Goal: Task Accomplishment & Management: Manage account settings

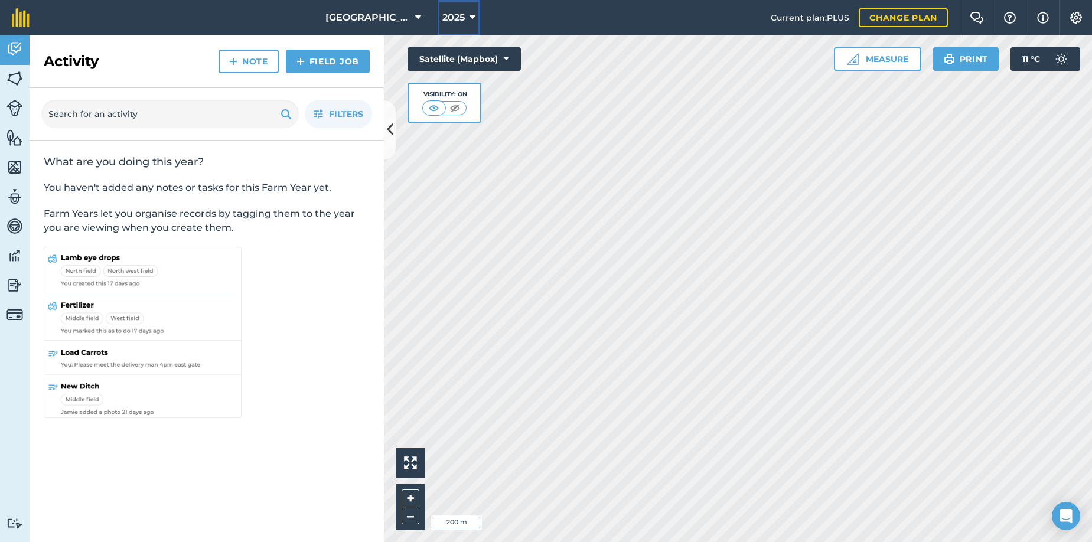
click at [470, 16] on icon at bounding box center [473, 18] width 6 height 14
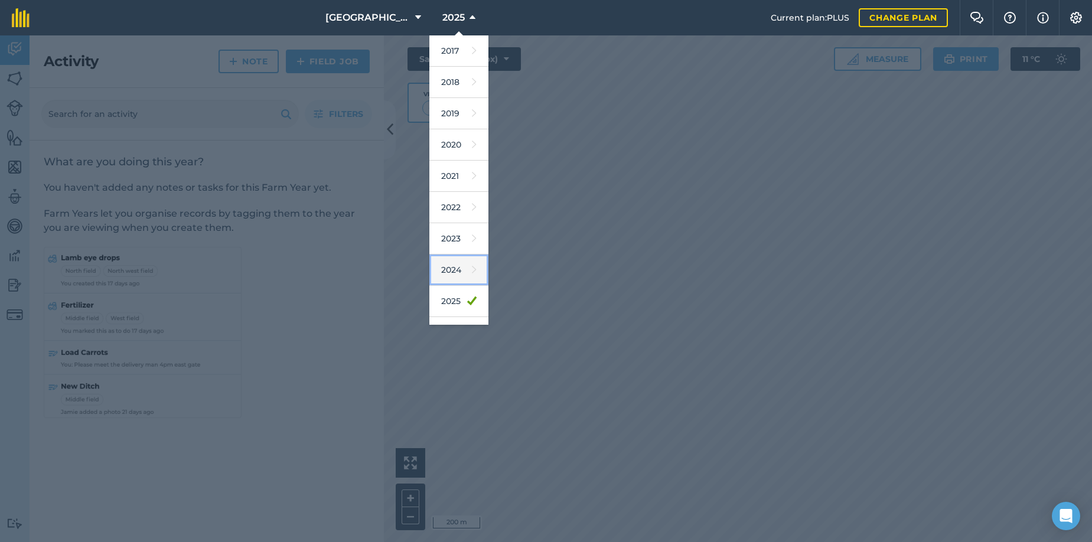
click at [442, 271] on link "2024" at bounding box center [459, 270] width 59 height 31
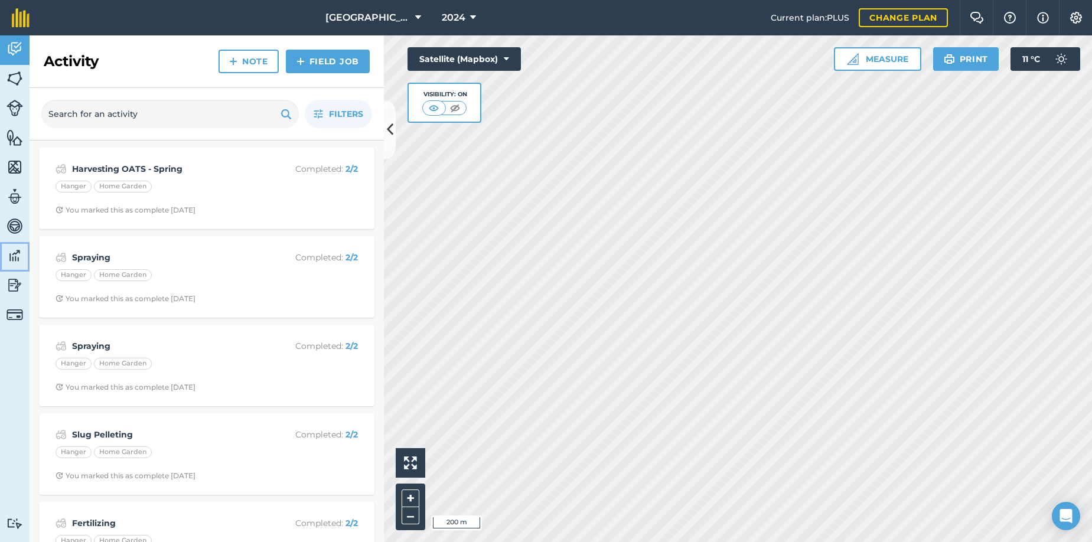
click at [12, 258] on img at bounding box center [14, 256] width 17 height 18
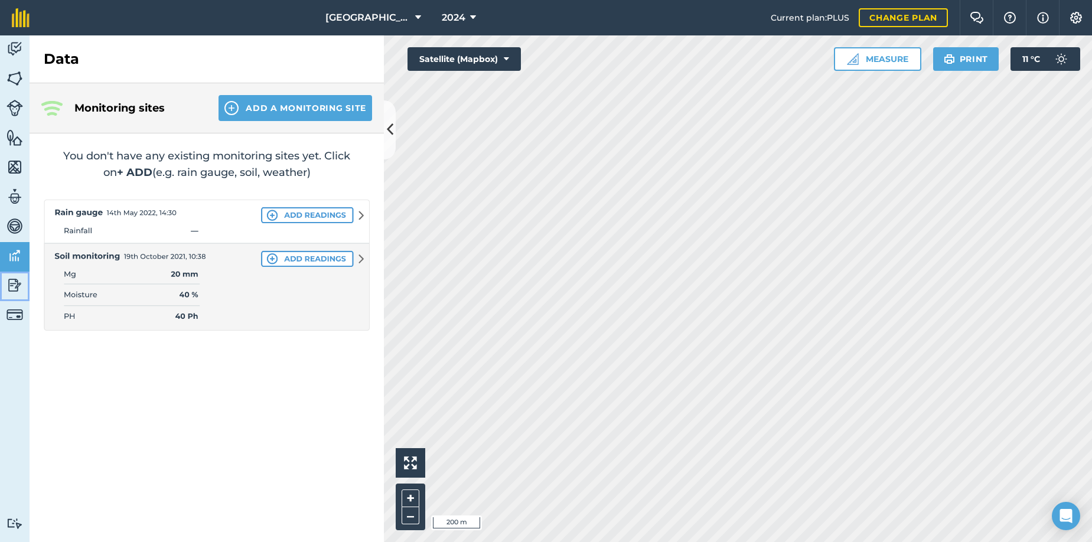
click at [11, 286] on img at bounding box center [14, 286] width 17 height 18
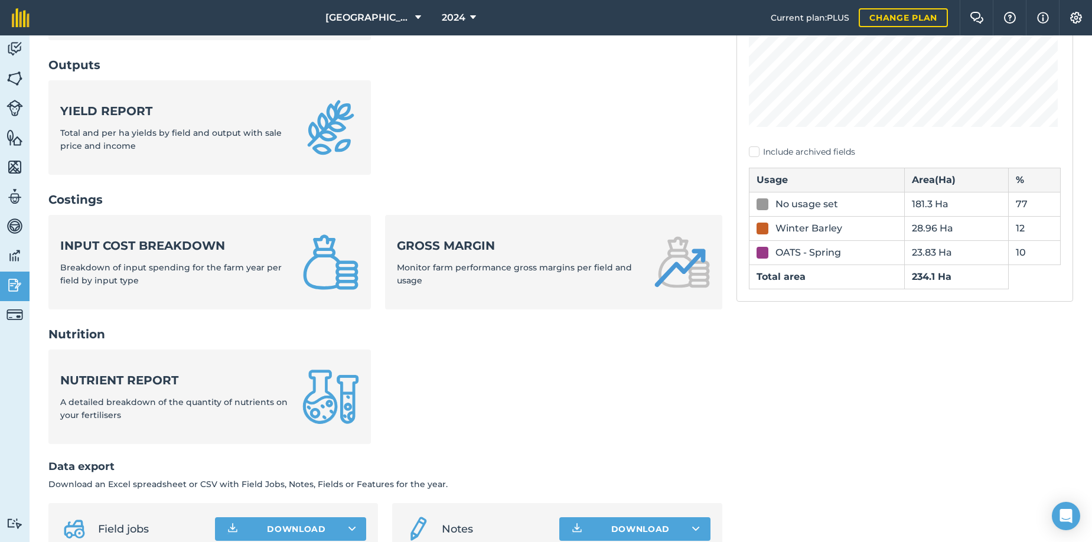
scroll to position [295, 0]
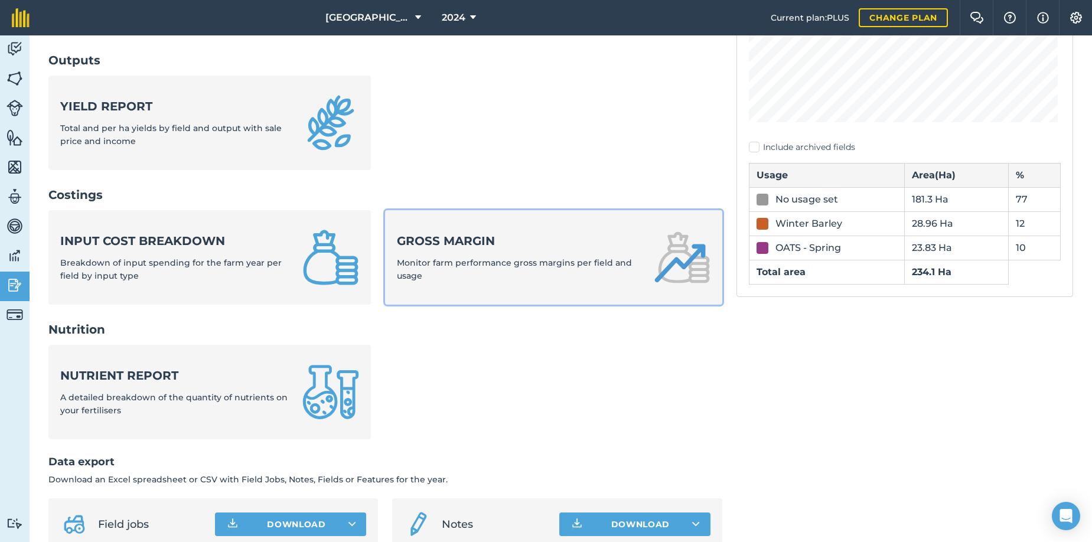
click at [528, 254] on div "Gross margin Monitor farm performance gross margins per field and usage" at bounding box center [518, 258] width 242 height 50
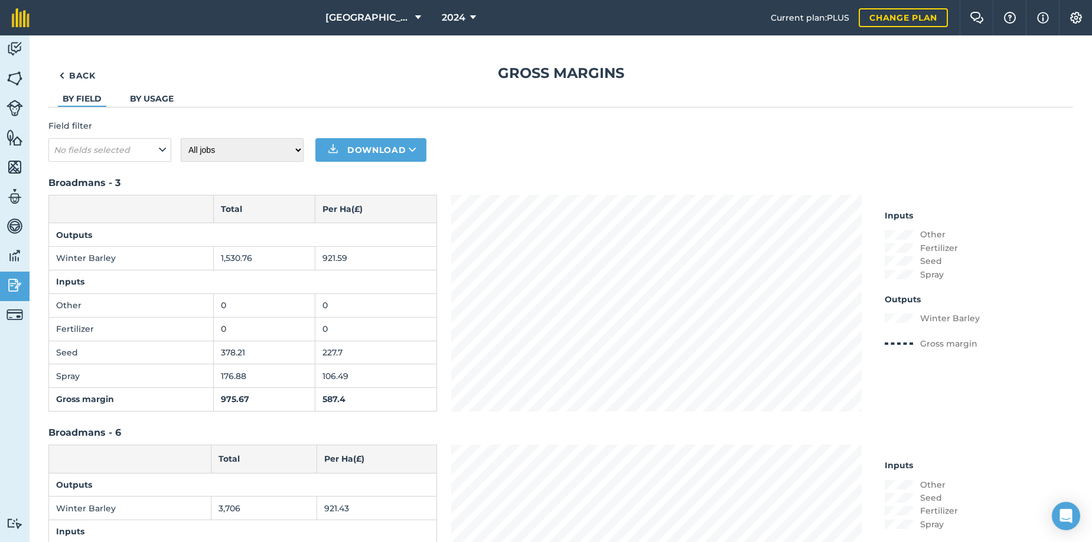
click at [159, 96] on link "By usage" at bounding box center [152, 98] width 44 height 11
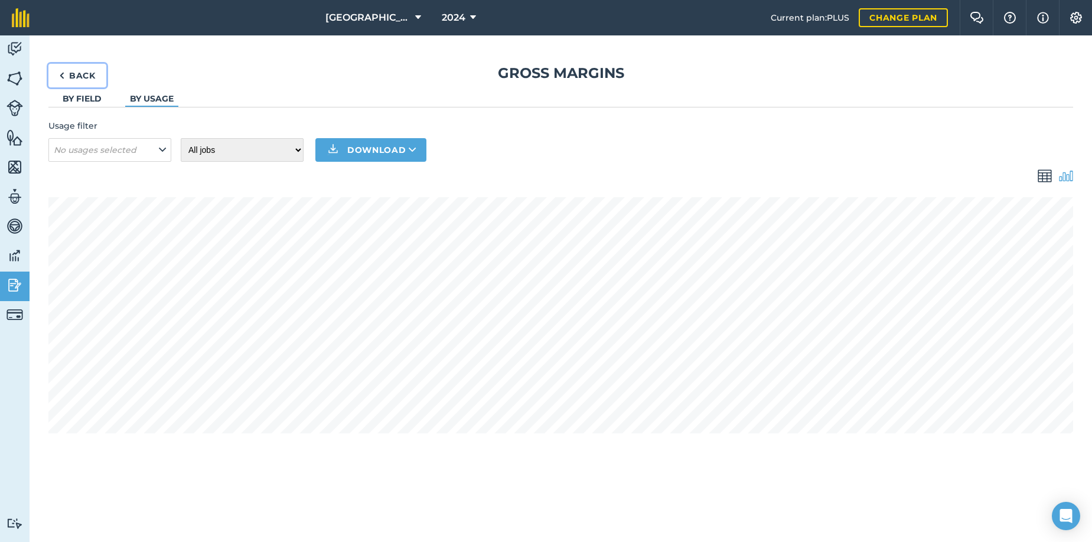
click at [71, 76] on link "Back" at bounding box center [77, 76] width 58 height 24
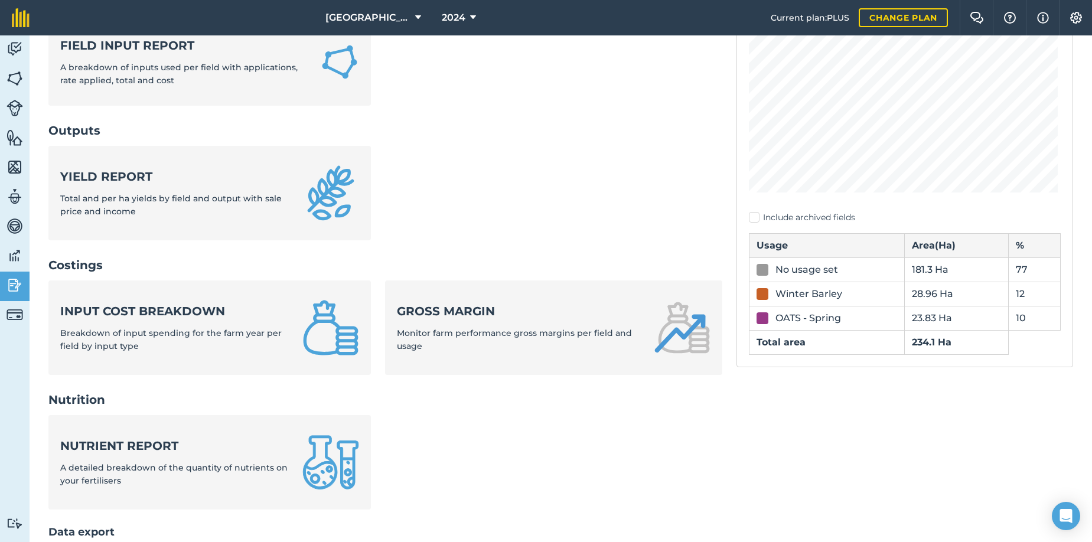
scroll to position [152, 0]
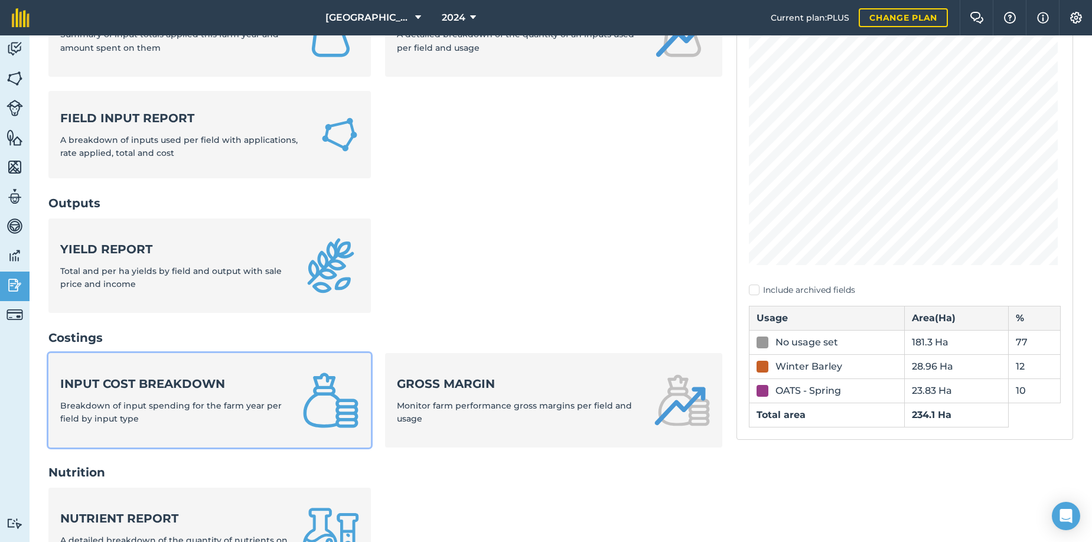
click at [212, 403] on span "Breakdown of input spending for the farm year per field by input type" at bounding box center [171, 413] width 222 height 24
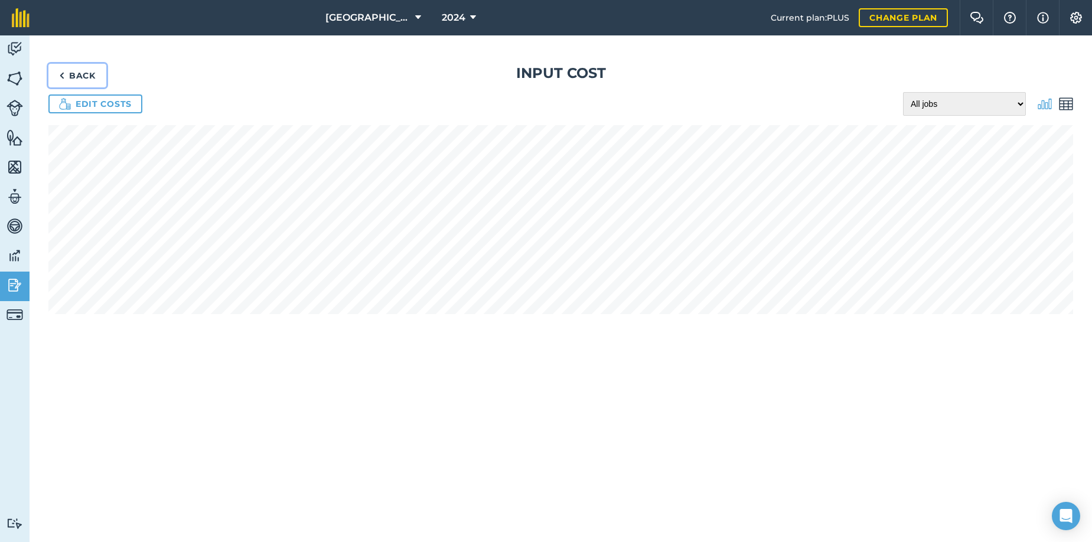
click at [66, 74] on link "Back" at bounding box center [77, 76] width 58 height 24
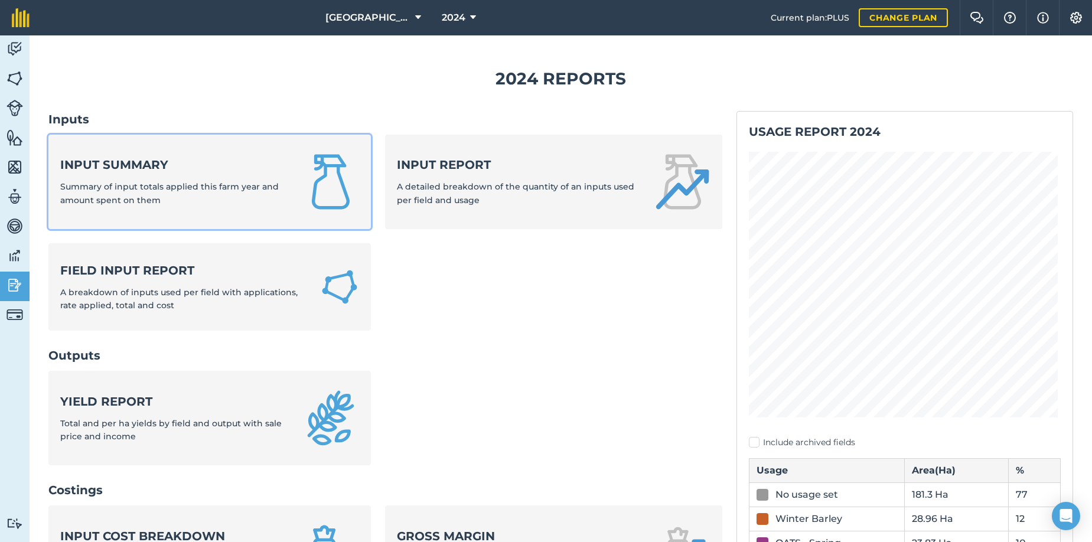
click at [115, 188] on span "Summary of input totals applied this farm year and amount spent on them" at bounding box center [169, 193] width 219 height 24
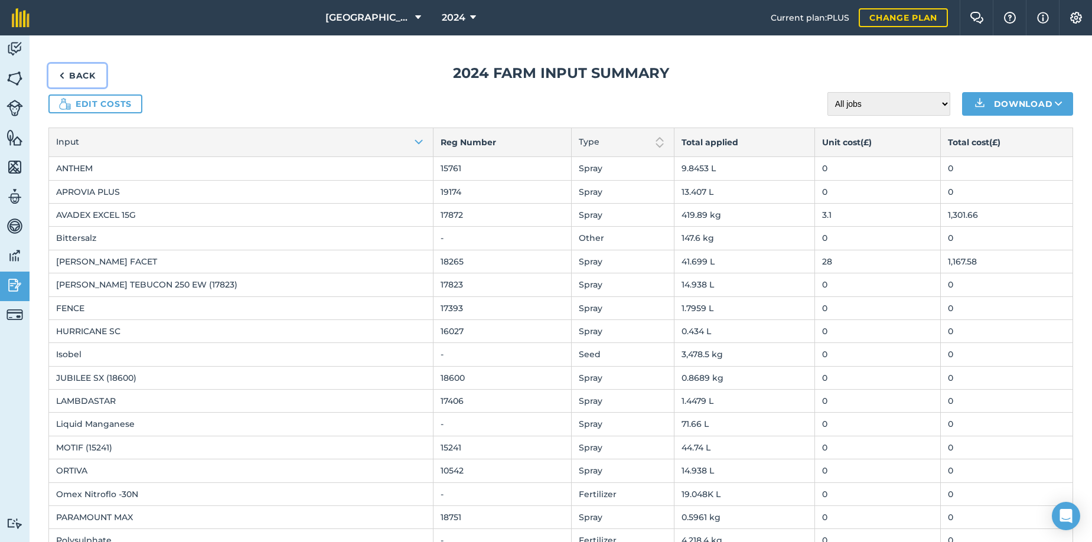
click at [83, 74] on link "Back" at bounding box center [77, 76] width 58 height 24
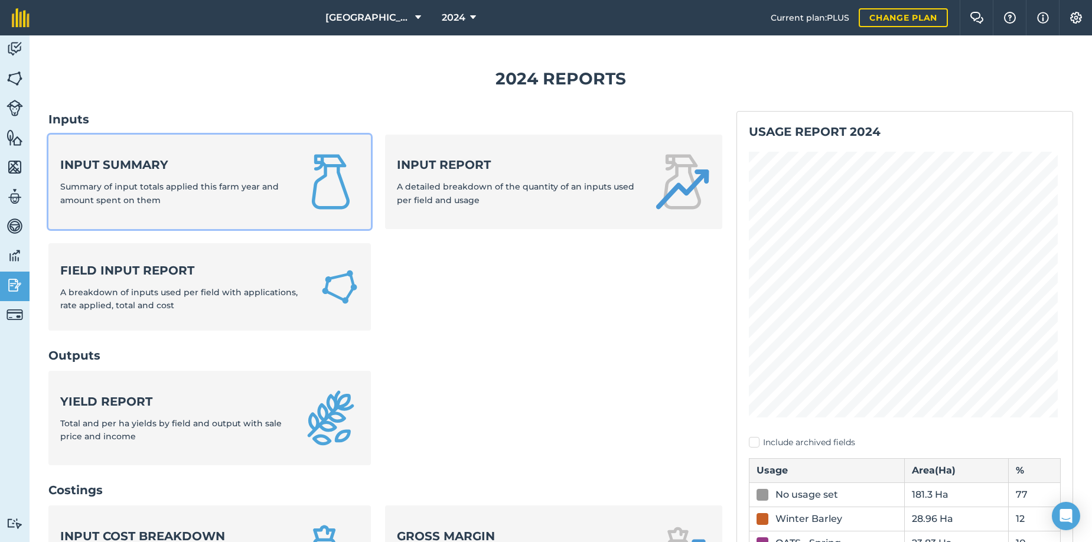
click at [84, 170] on strong "Input summary" at bounding box center [174, 165] width 228 height 17
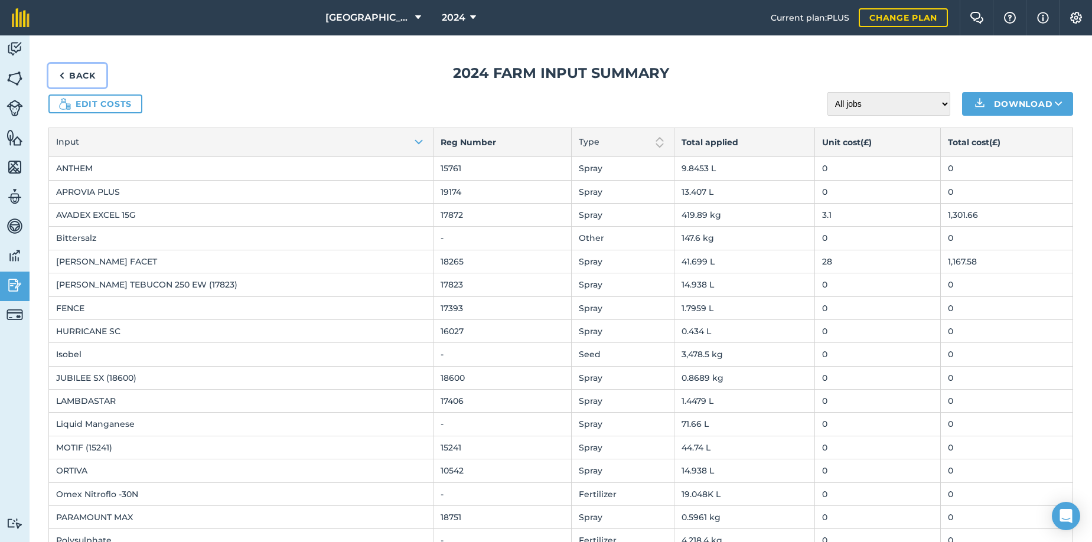
click at [69, 74] on link "Back" at bounding box center [77, 76] width 58 height 24
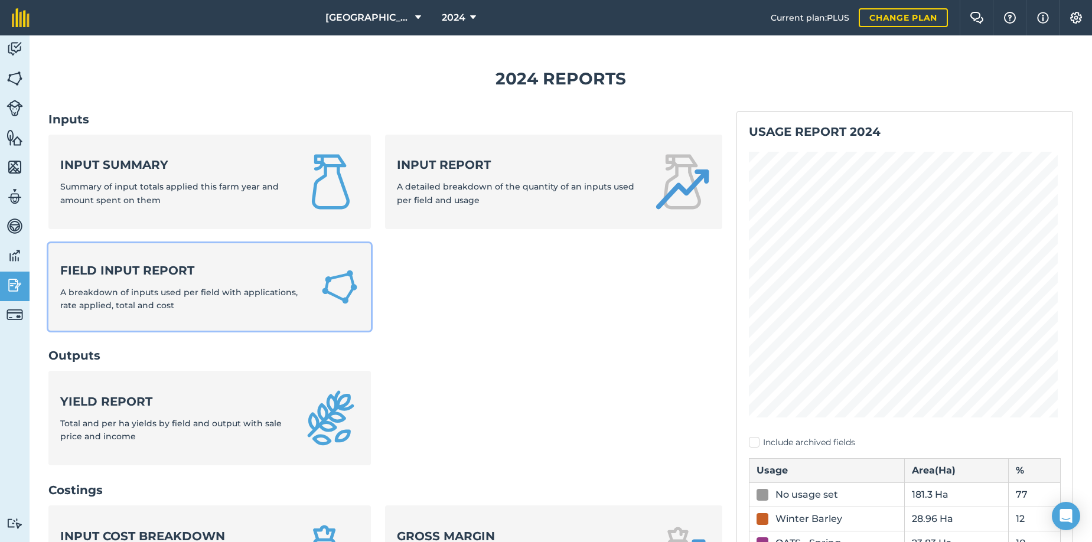
click at [121, 269] on strong "Field Input Report" at bounding box center [183, 270] width 246 height 17
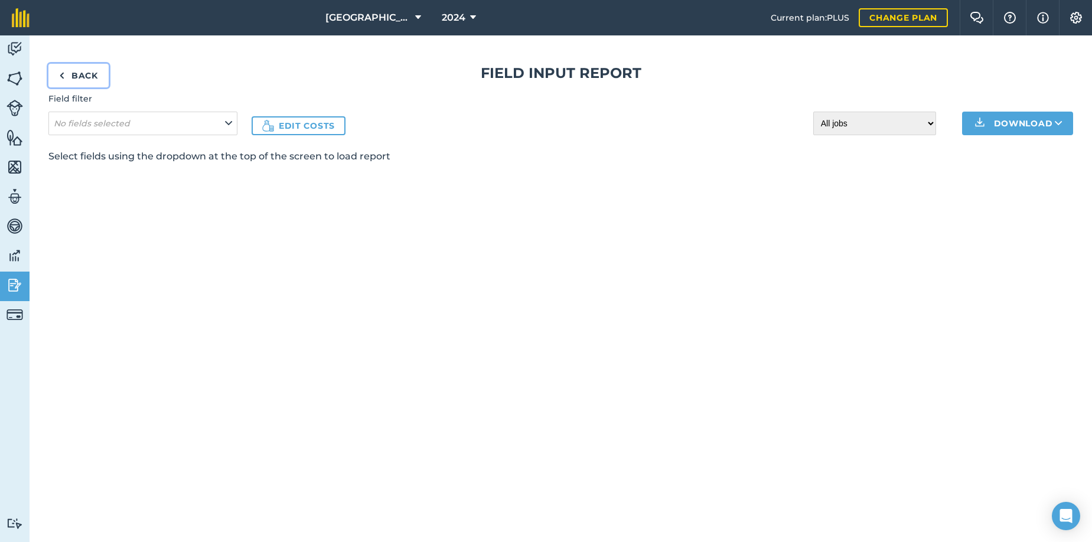
click at [64, 74] on img at bounding box center [61, 76] width 5 height 14
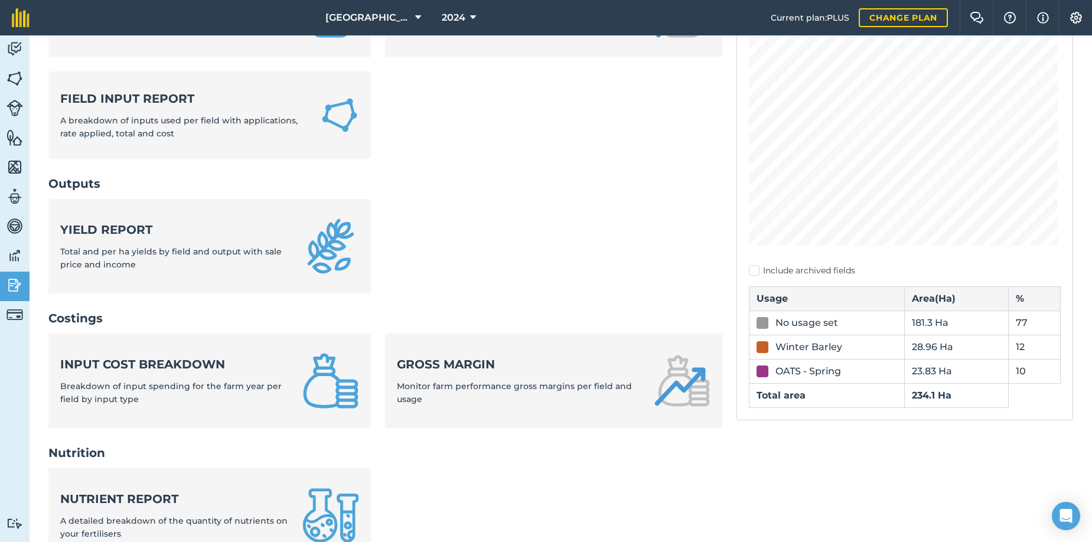
scroll to position [177, 0]
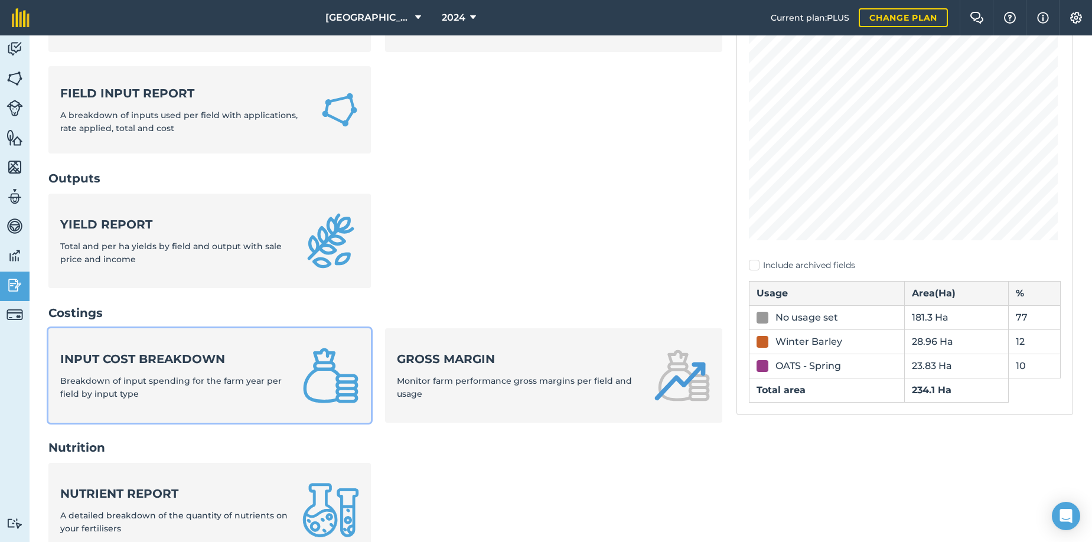
click at [160, 381] on span "Breakdown of input spending for the farm year per field by input type" at bounding box center [171, 388] width 222 height 24
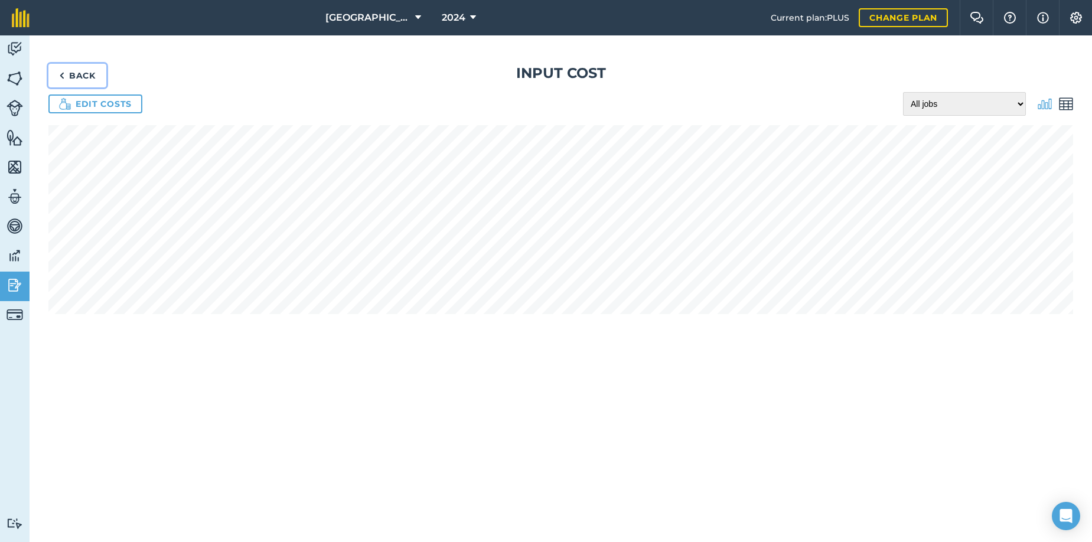
click at [68, 75] on link "Back" at bounding box center [77, 76] width 58 height 24
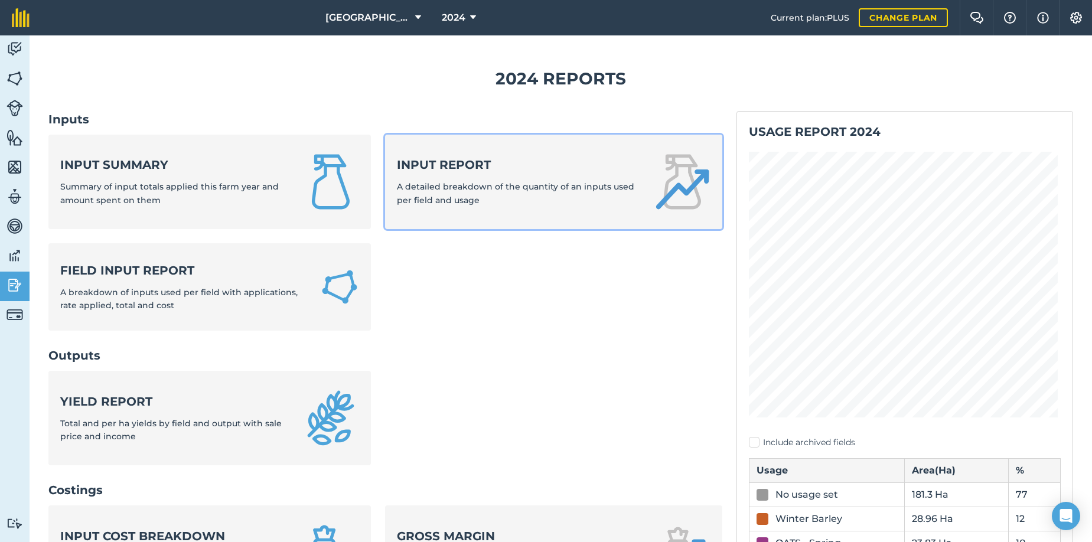
click at [470, 175] on div "Input report A detailed breakdown of the quantity of an inputs used per field a…" at bounding box center [518, 182] width 242 height 50
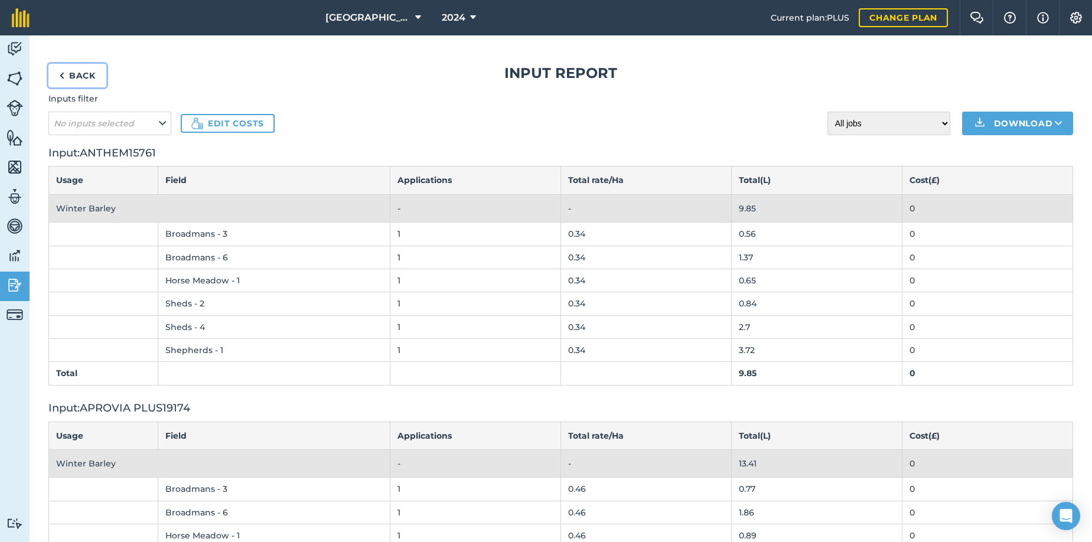
click at [67, 74] on link "Back" at bounding box center [77, 76] width 58 height 24
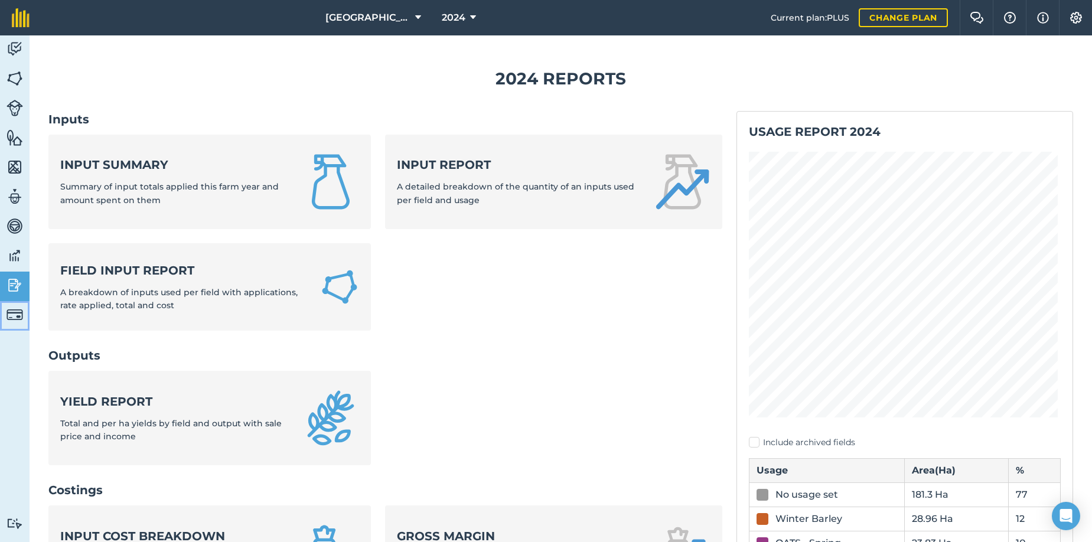
click at [12, 316] on img at bounding box center [14, 315] width 17 height 17
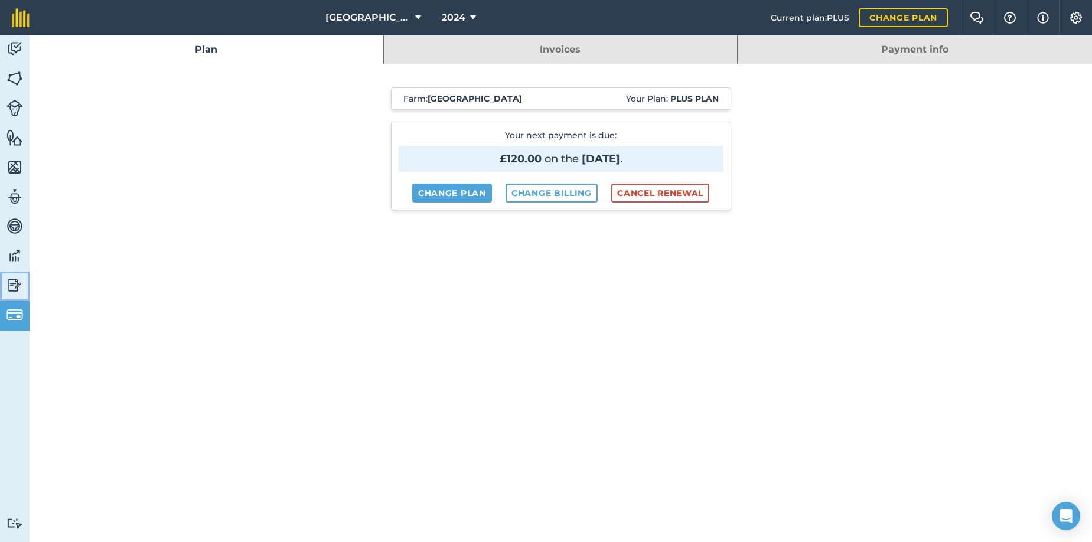
click at [13, 285] on img at bounding box center [14, 286] width 17 height 18
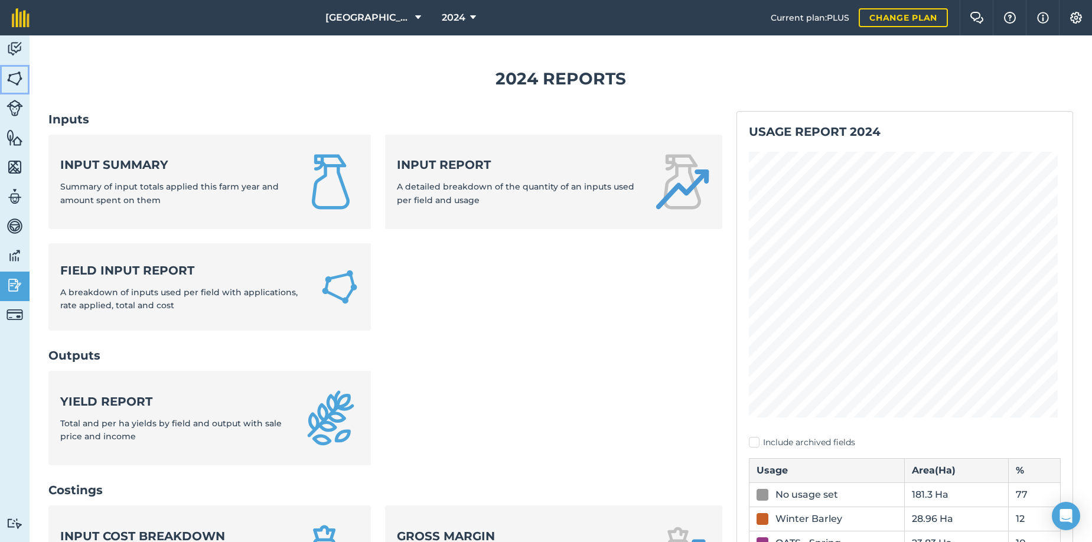
click at [16, 80] on img at bounding box center [14, 79] width 17 height 18
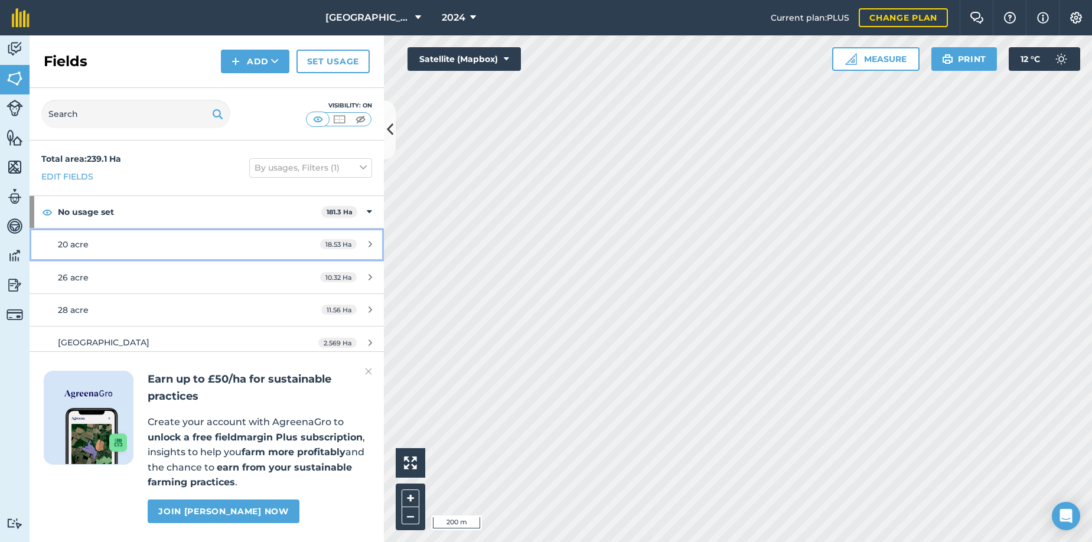
click at [69, 247] on span "20 acre" at bounding box center [73, 244] width 31 height 11
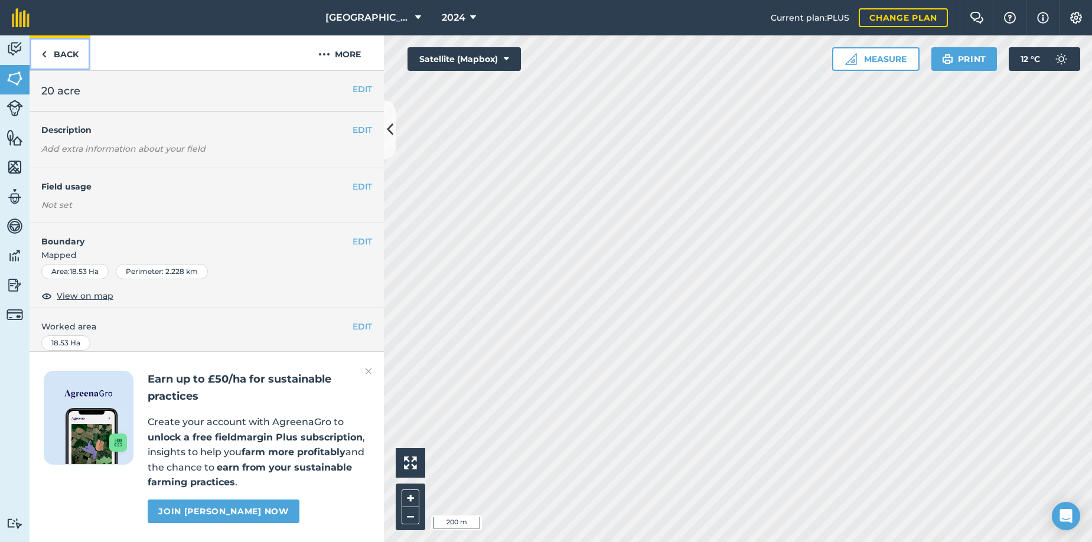
click at [48, 53] on link "Back" at bounding box center [60, 52] width 61 height 35
click at [54, 57] on link "Back" at bounding box center [60, 52] width 61 height 35
click at [47, 52] on link "Back" at bounding box center [60, 52] width 61 height 35
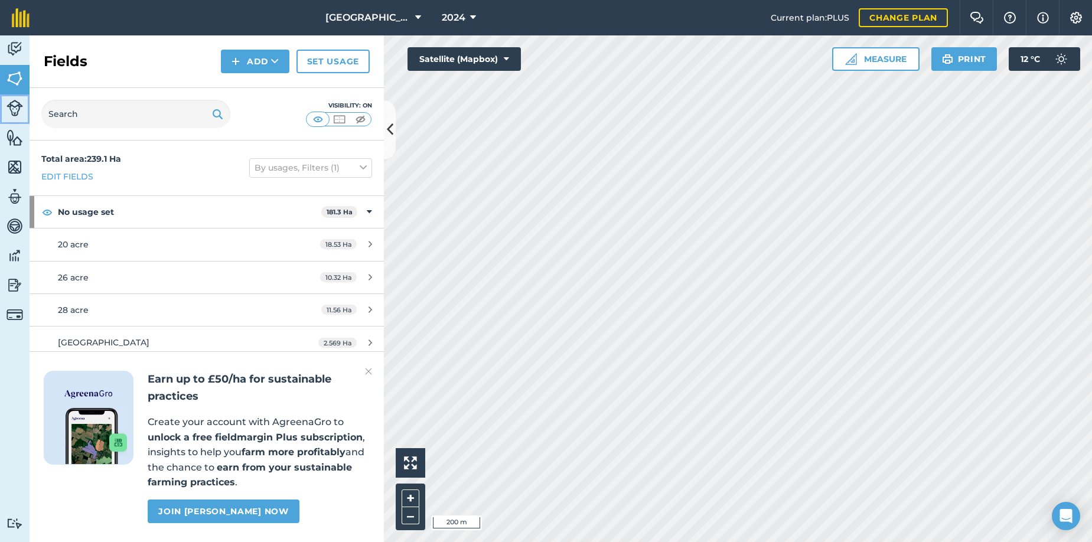
click at [12, 109] on img at bounding box center [14, 108] width 17 height 17
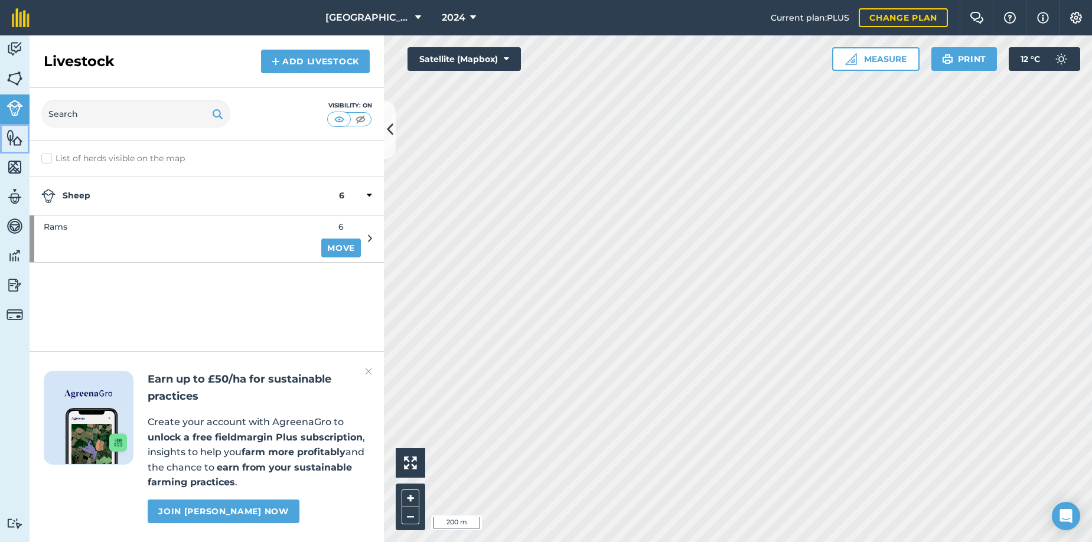
click at [12, 133] on img at bounding box center [14, 138] width 17 height 18
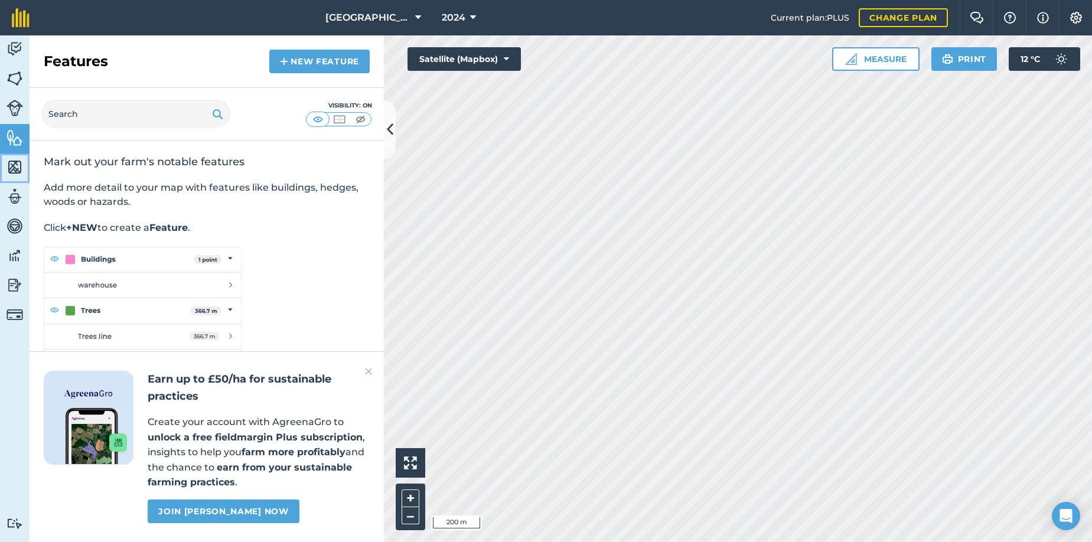
click at [16, 165] on img at bounding box center [14, 167] width 17 height 18
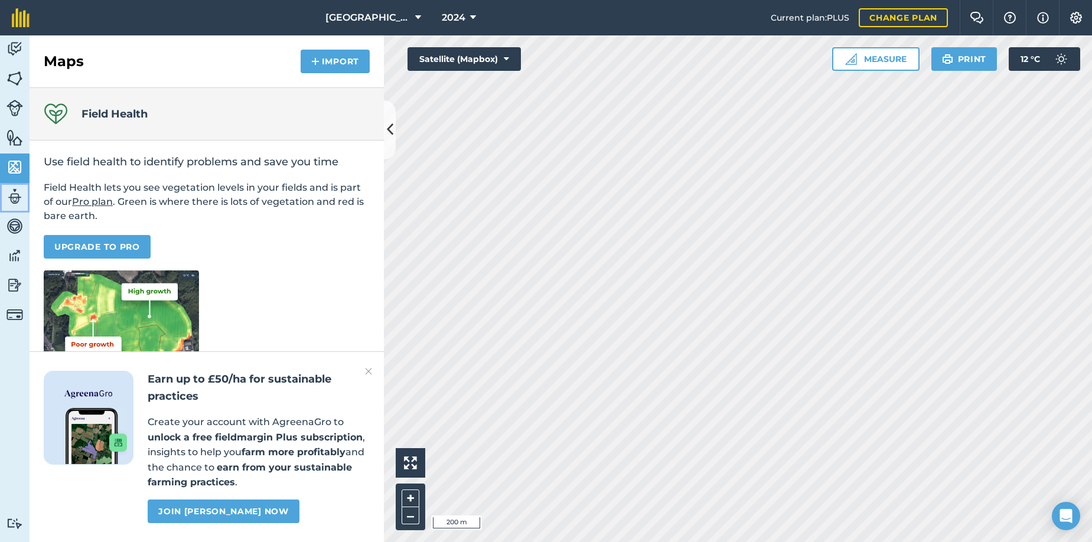
click at [18, 197] on img at bounding box center [14, 197] width 17 height 18
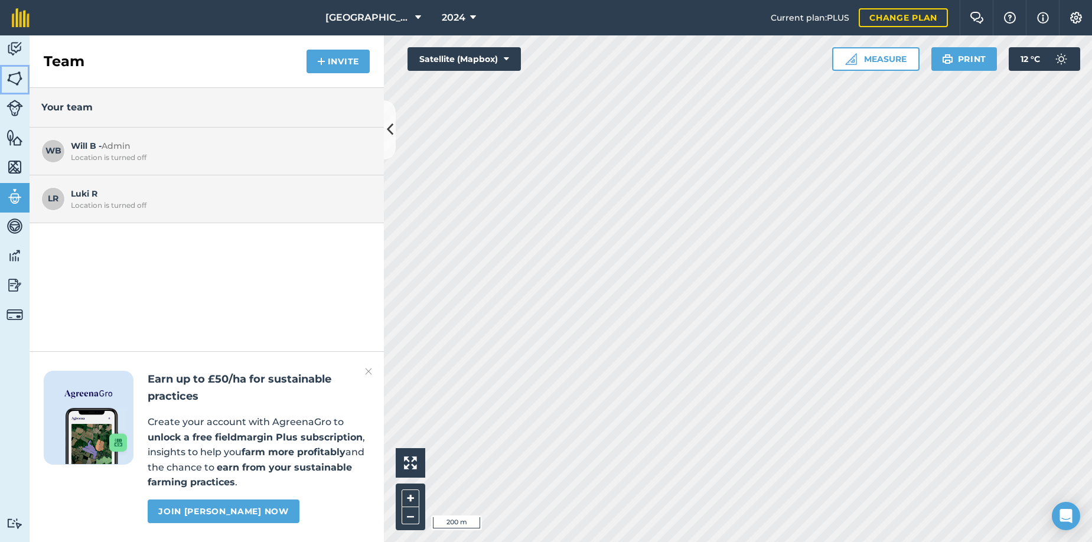
click at [13, 77] on img at bounding box center [14, 79] width 17 height 18
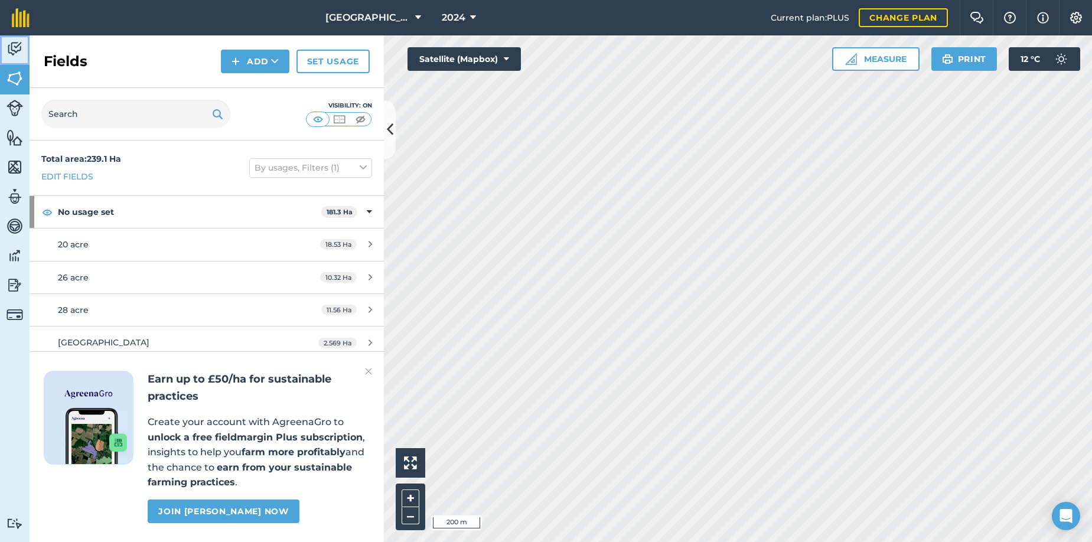
click at [14, 41] on img at bounding box center [14, 49] width 17 height 18
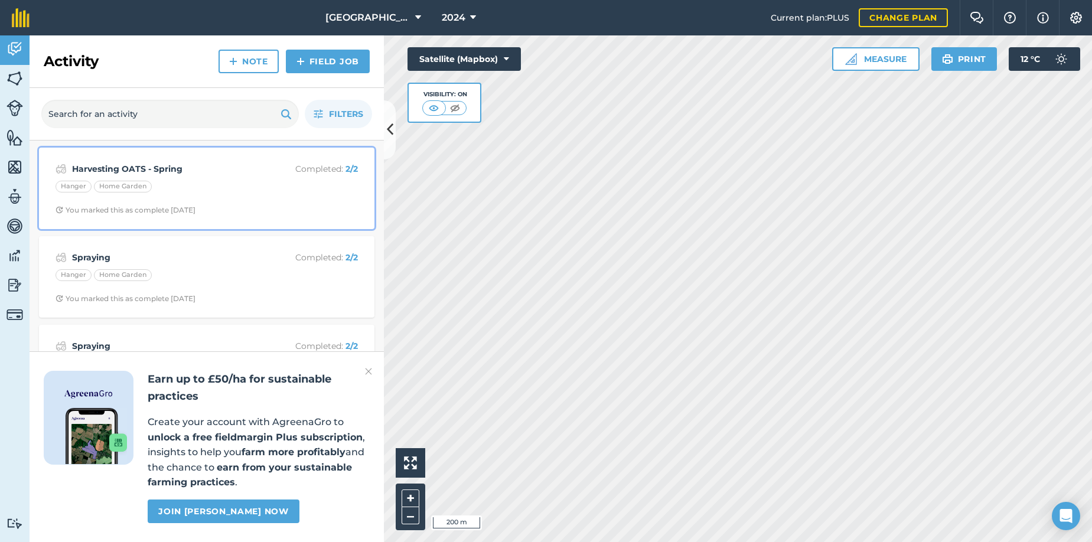
click at [161, 180] on div "Harvesting OATS - Spring Completed : 2 / 2 Hanger Home Garden You marked this a…" at bounding box center [206, 188] width 321 height 67
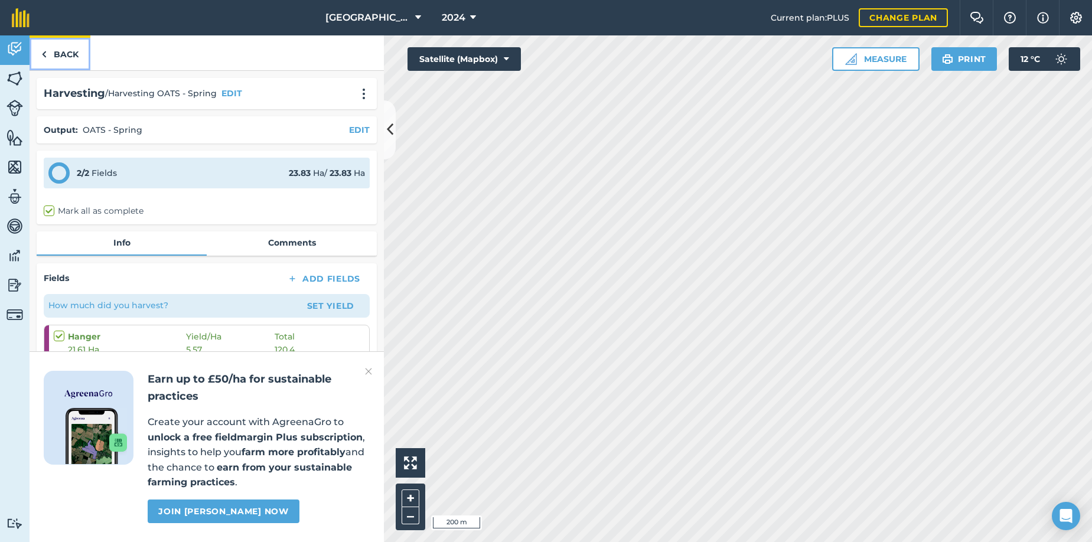
click at [48, 51] on link "Back" at bounding box center [60, 52] width 61 height 35
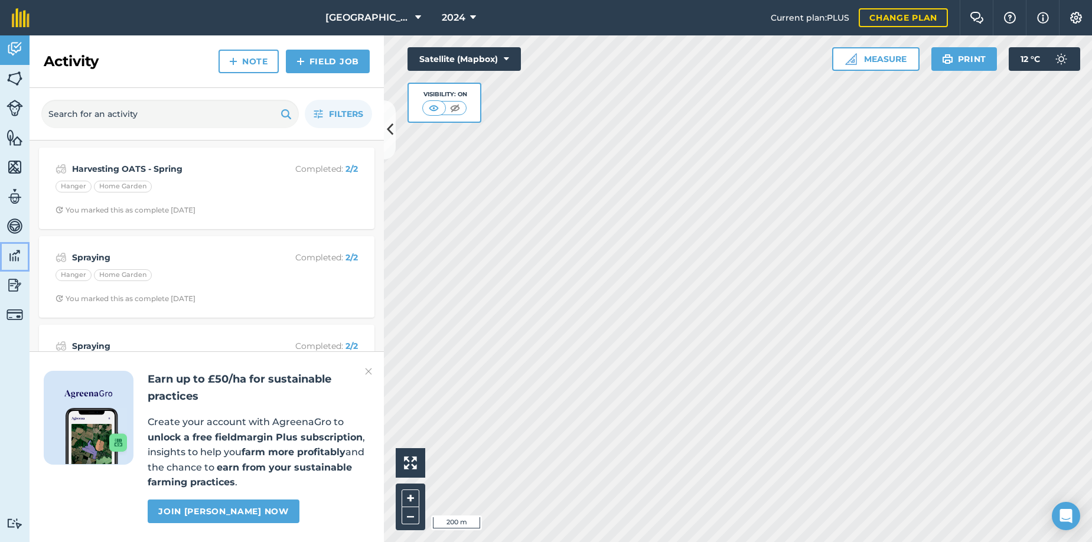
click at [15, 258] on img at bounding box center [14, 256] width 17 height 18
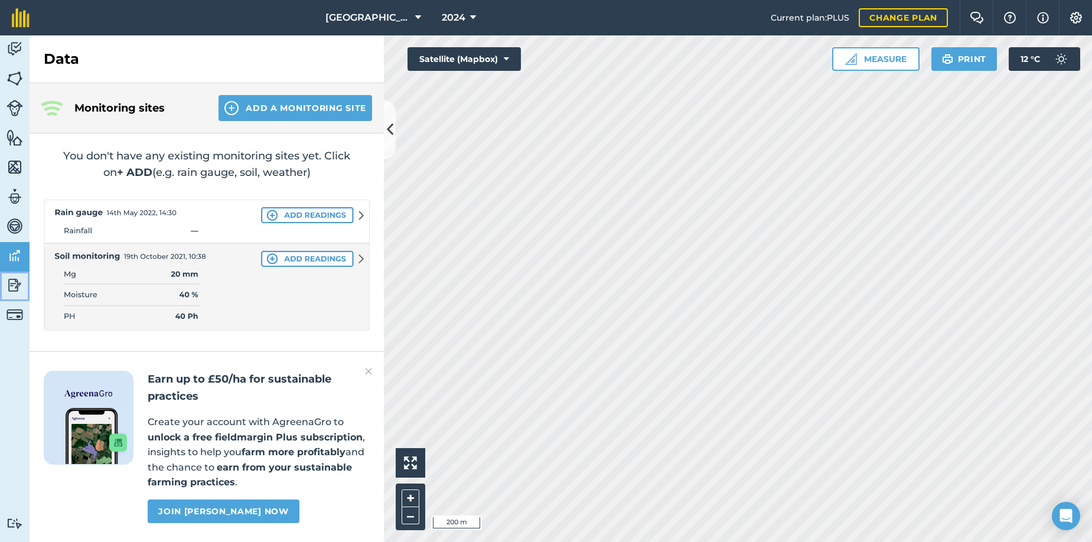
click at [15, 281] on img at bounding box center [14, 286] width 17 height 18
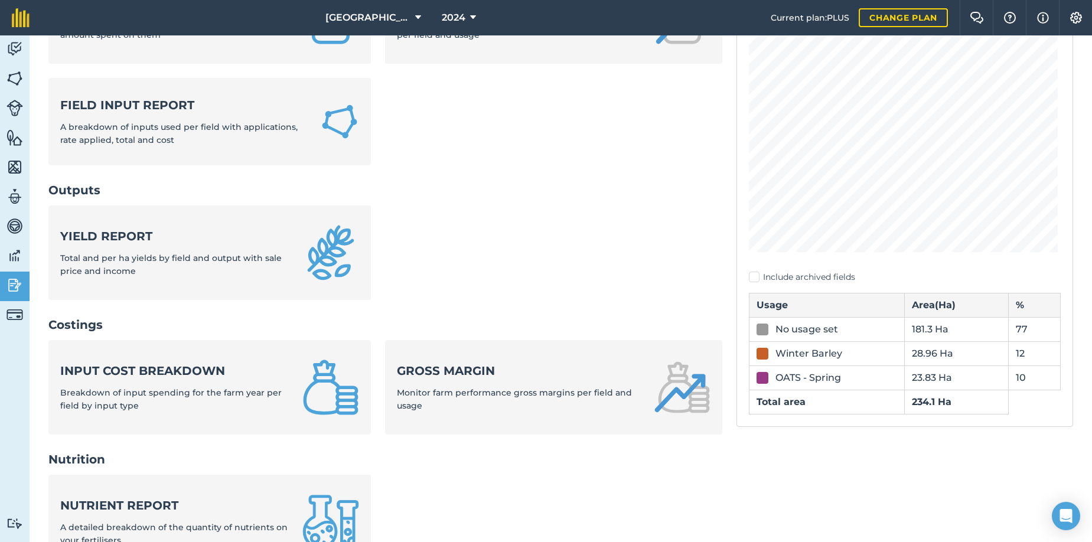
scroll to position [177, 0]
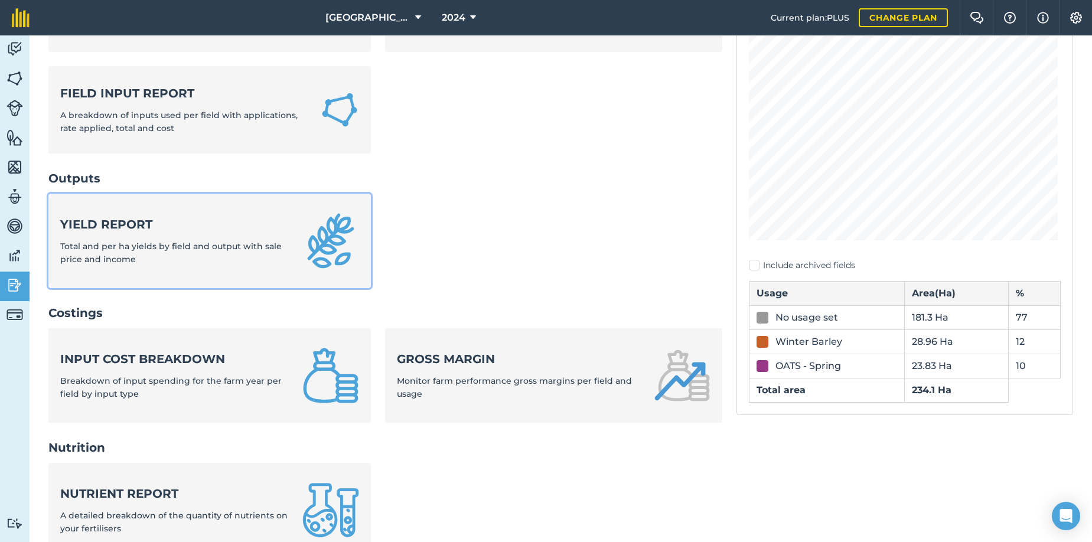
click at [147, 247] on span "Total and per ha yields by field and output with sale price and income" at bounding box center [171, 253] width 222 height 24
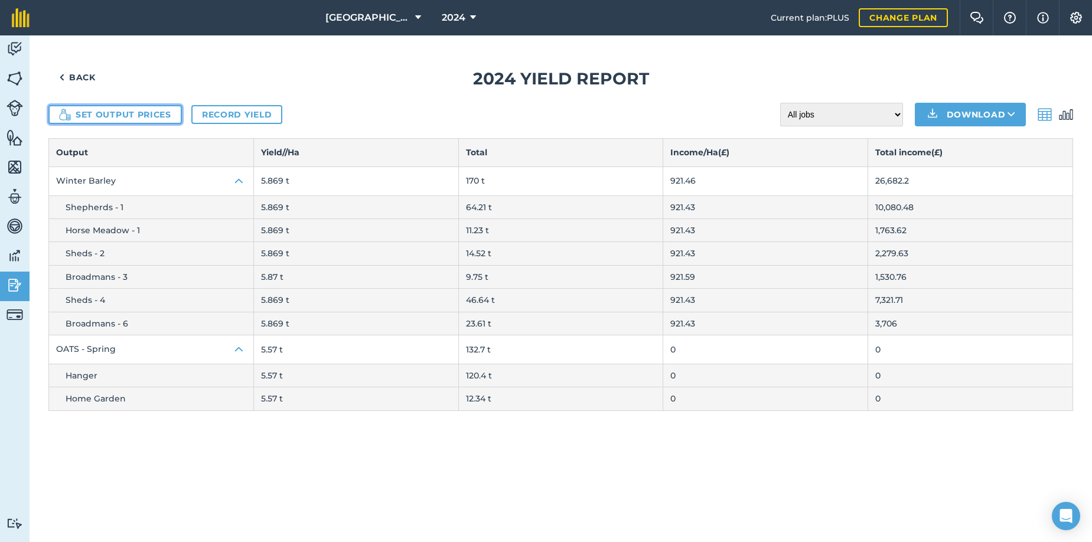
click at [114, 111] on button "Set output prices" at bounding box center [115, 114] width 134 height 19
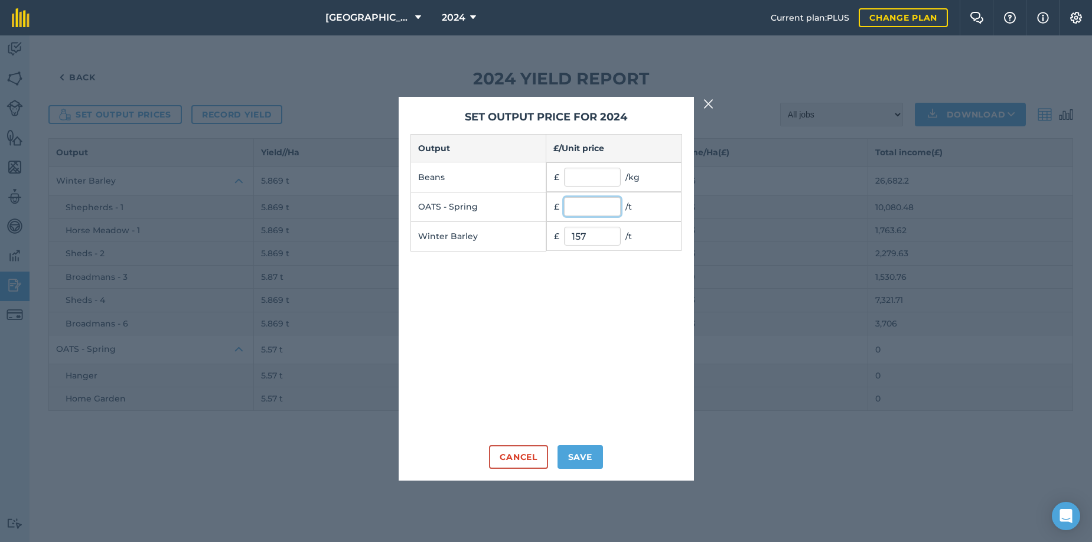
click at [583, 205] on input "text" at bounding box center [592, 206] width 57 height 19
type input "185"
click at [581, 457] on button "Save" at bounding box center [580, 457] width 45 height 24
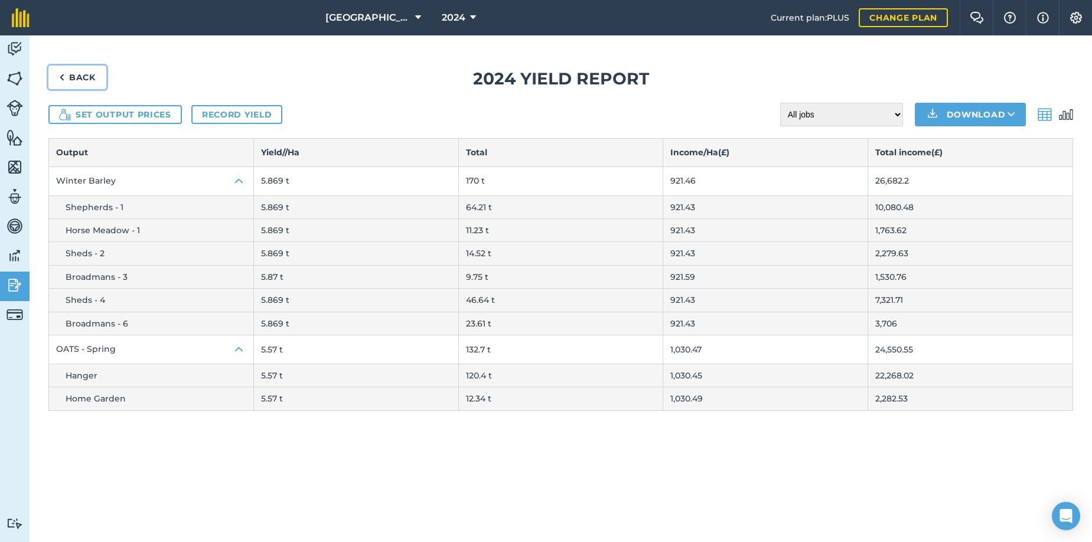
click at [69, 78] on link "Back" at bounding box center [77, 78] width 58 height 24
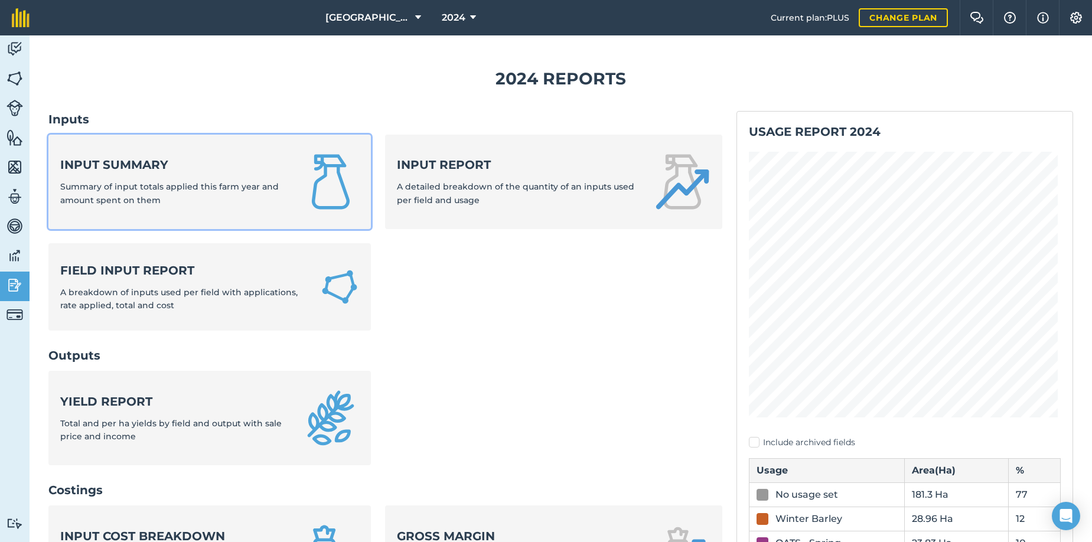
click at [119, 177] on div "Input summary Summary of input totals applied this farm year and amount spent o…" at bounding box center [174, 182] width 228 height 50
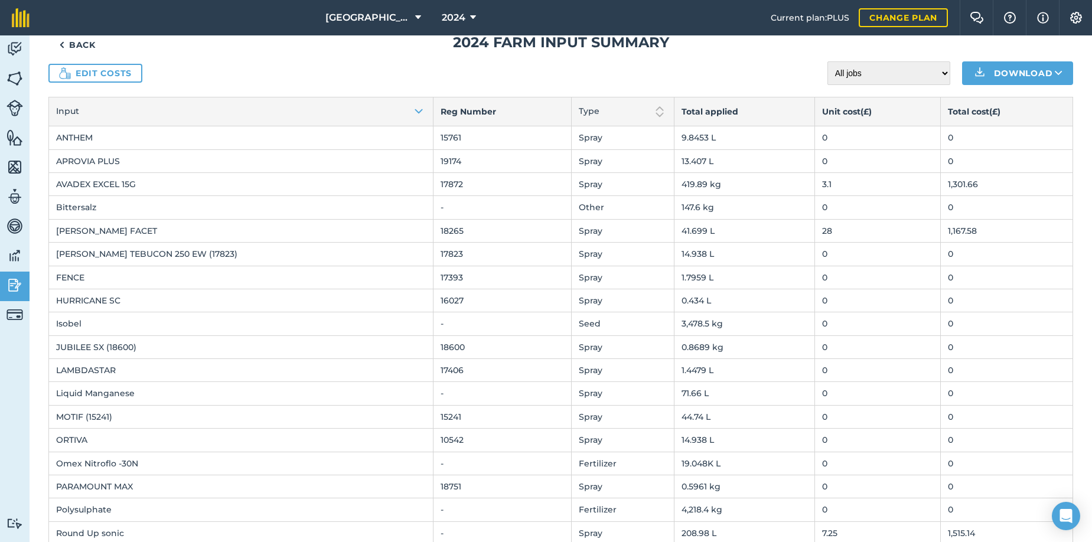
scroll to position [59, 0]
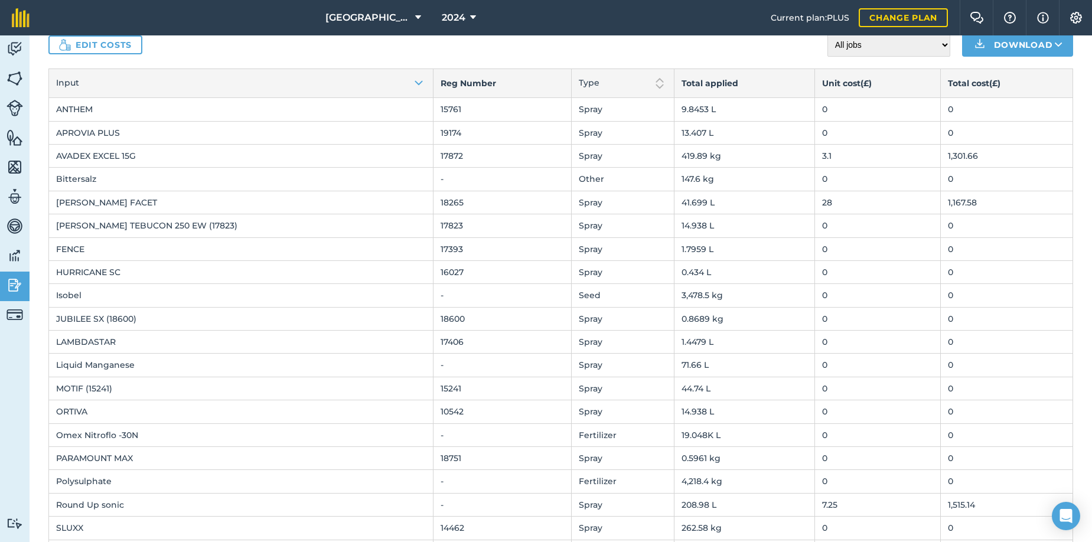
click at [815, 435] on td "0" at bounding box center [878, 435] width 126 height 23
click at [128, 438] on td "Omex Nitroflo -30N" at bounding box center [241, 435] width 385 height 23
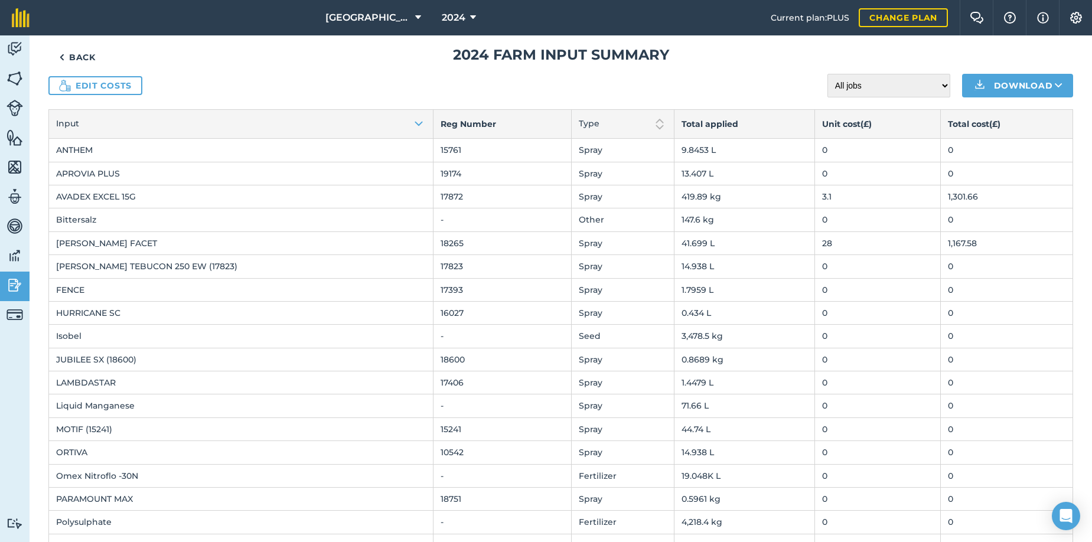
scroll to position [0, 0]
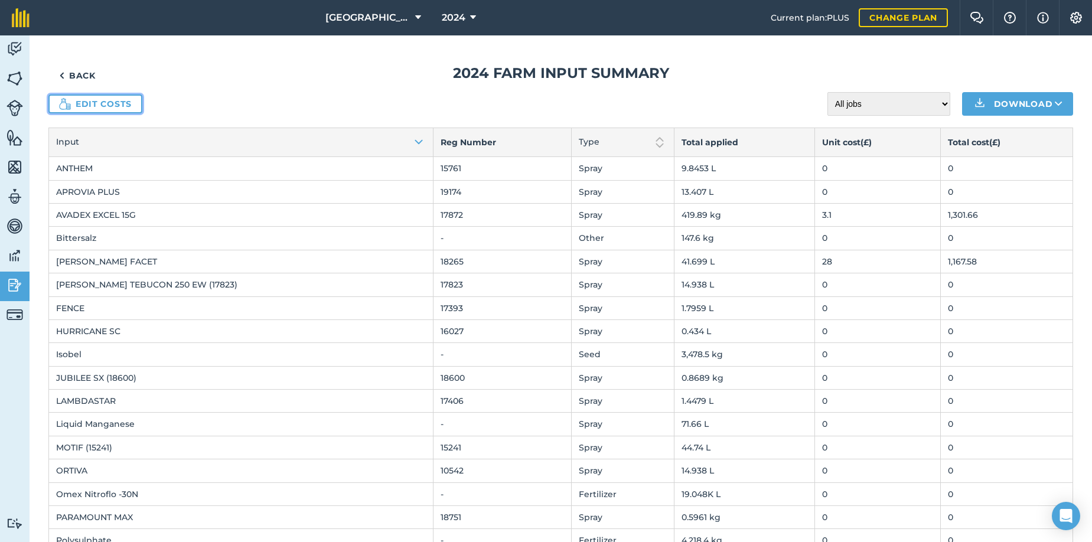
click at [77, 102] on link "Edit costs" at bounding box center [95, 104] width 94 height 19
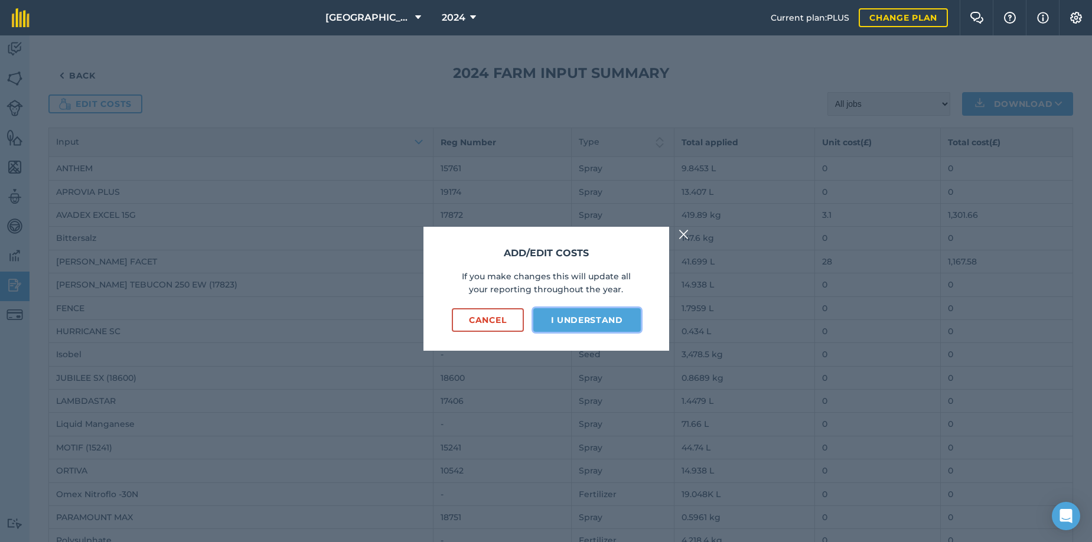
click at [567, 324] on button "I understand" at bounding box center [588, 320] width 108 height 24
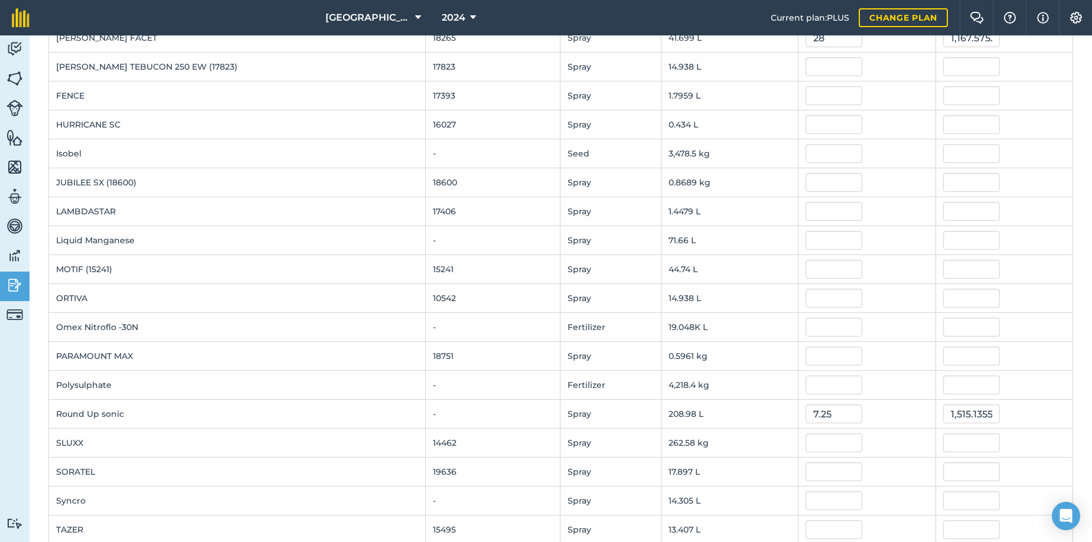
scroll to position [236, 0]
click at [806, 326] on input "text" at bounding box center [834, 326] width 57 height 19
type input "0.4"
type input "7,619.1548"
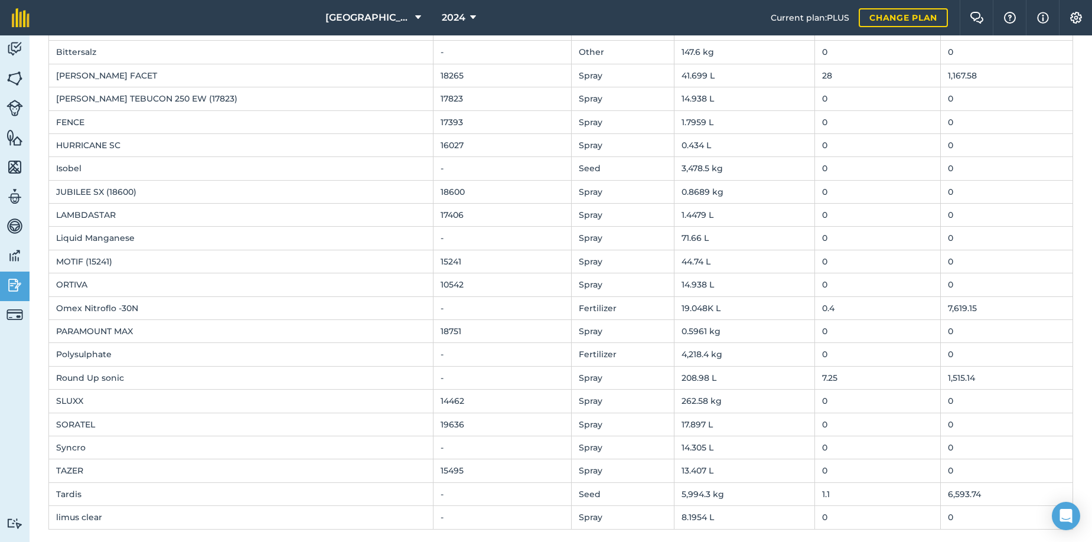
scroll to position [193, 0]
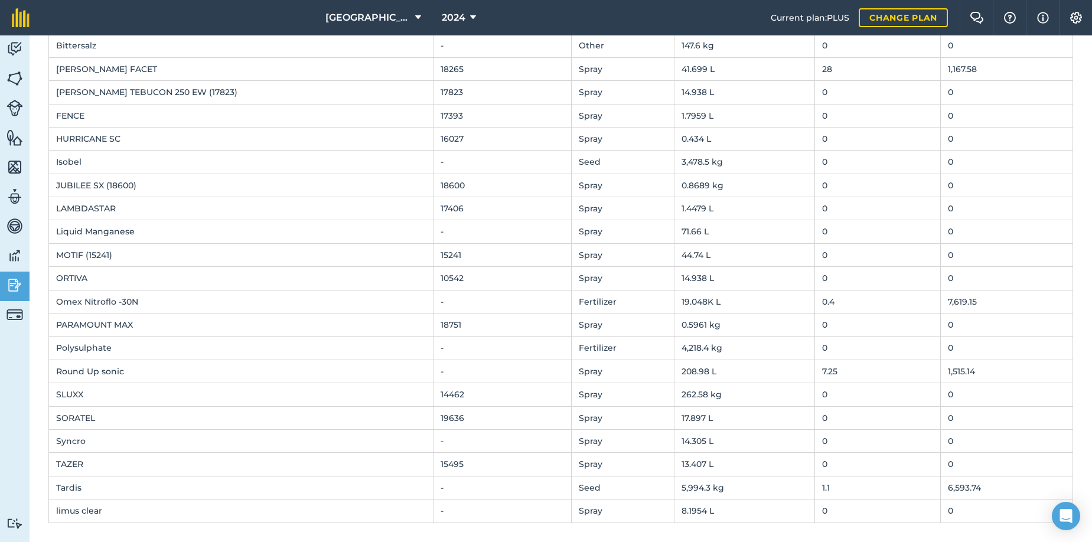
click at [815, 509] on td "0" at bounding box center [878, 511] width 126 height 23
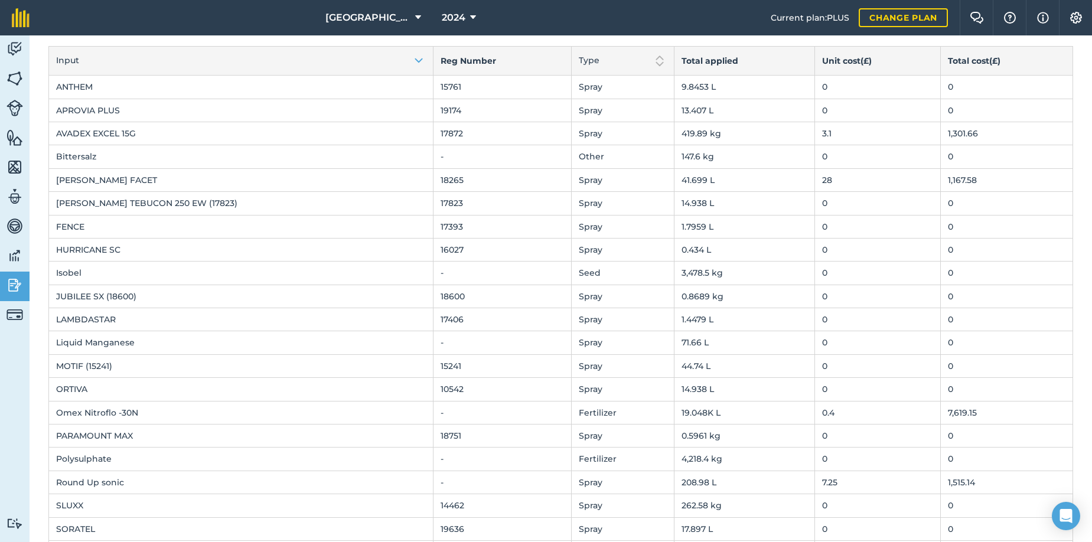
scroll to position [0, 0]
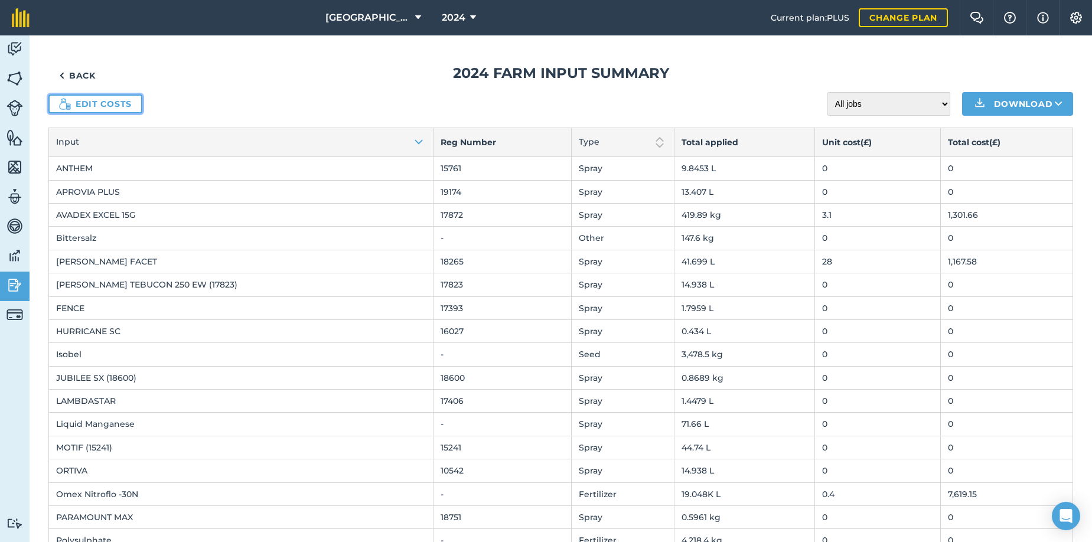
click at [93, 105] on link "Edit costs" at bounding box center [95, 104] width 94 height 19
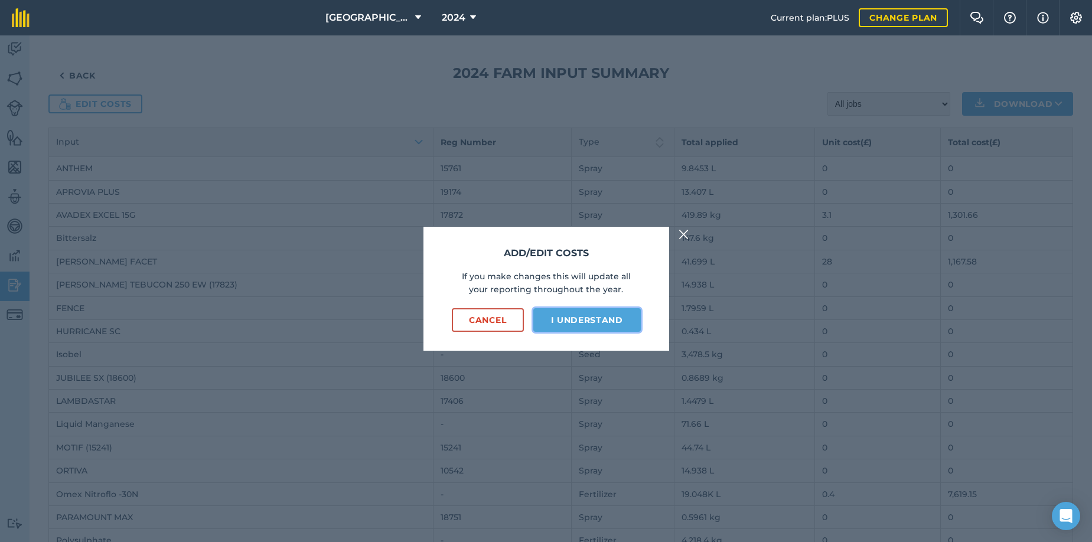
click at [577, 318] on button "I understand" at bounding box center [588, 320] width 108 height 24
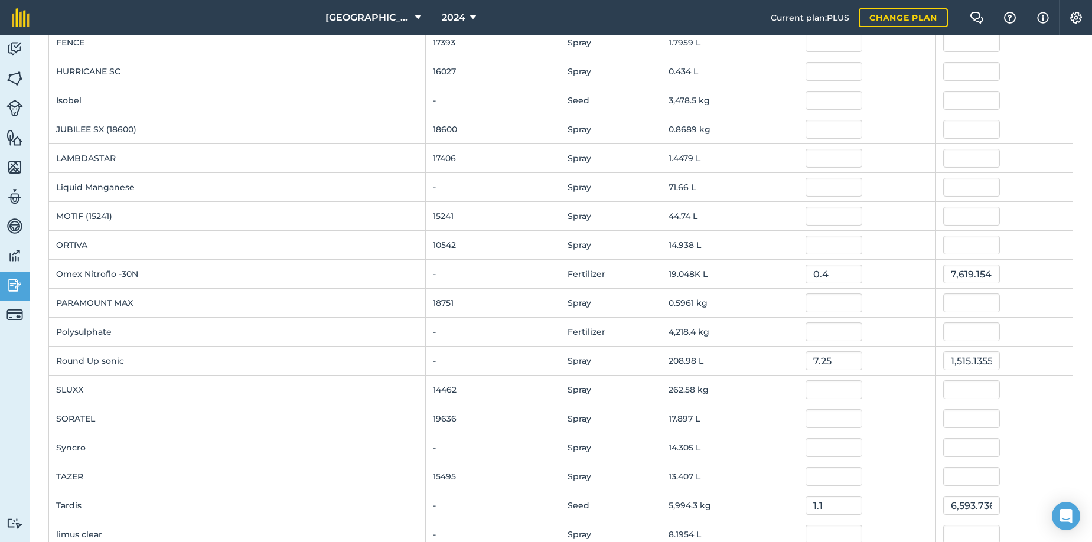
scroll to position [315, 0]
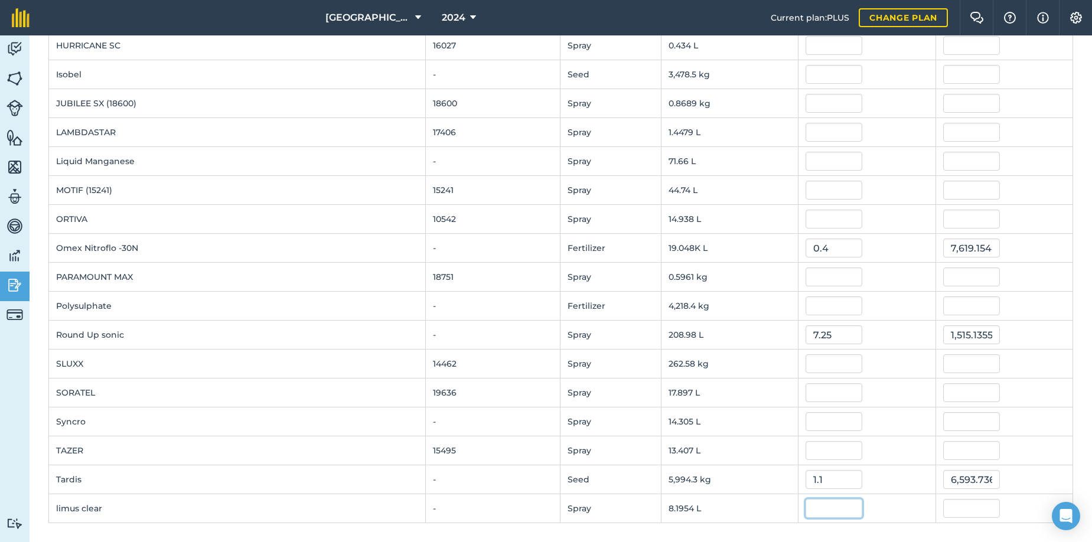
click at [806, 509] on input "text" at bounding box center [834, 508] width 57 height 19
type input "30"
type input "245.86302"
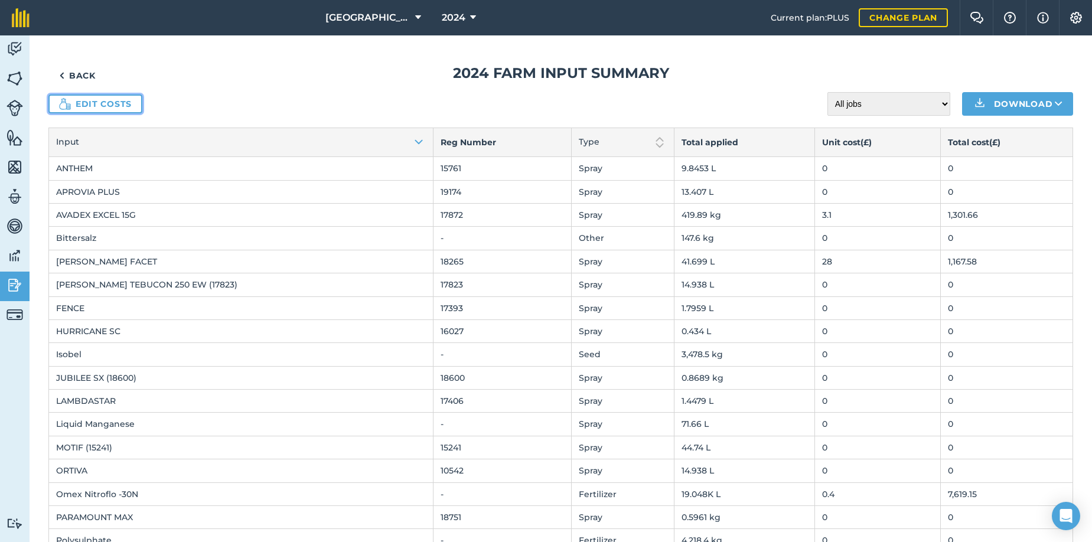
click at [100, 103] on link "Edit costs" at bounding box center [95, 104] width 94 height 19
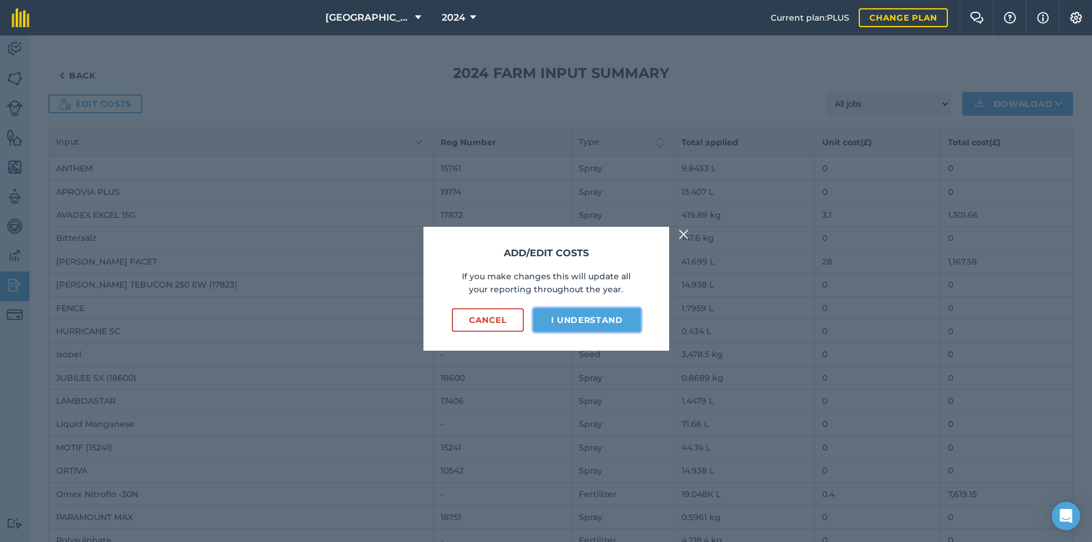
click at [596, 323] on button "I understand" at bounding box center [588, 320] width 108 height 24
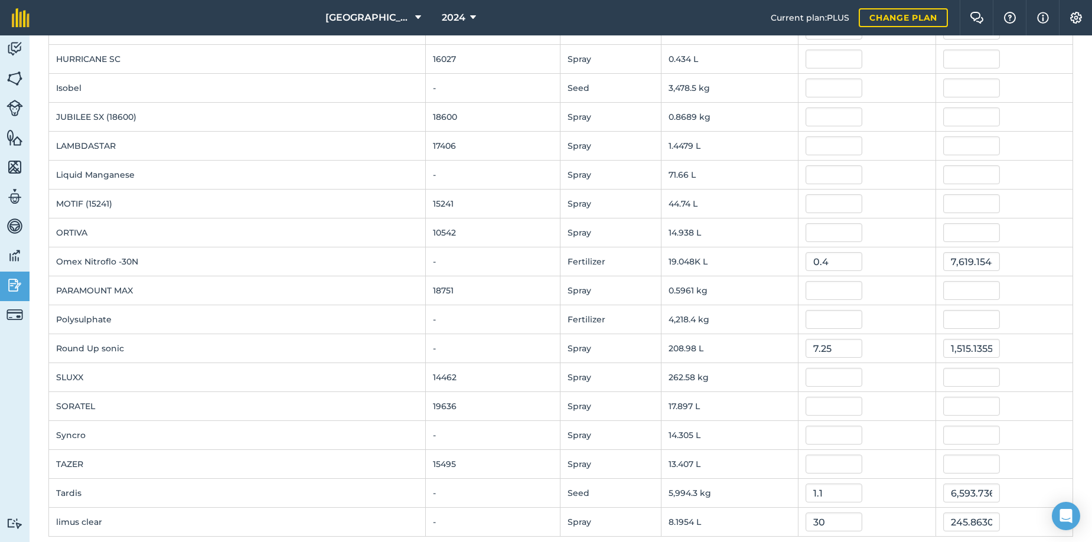
scroll to position [315, 0]
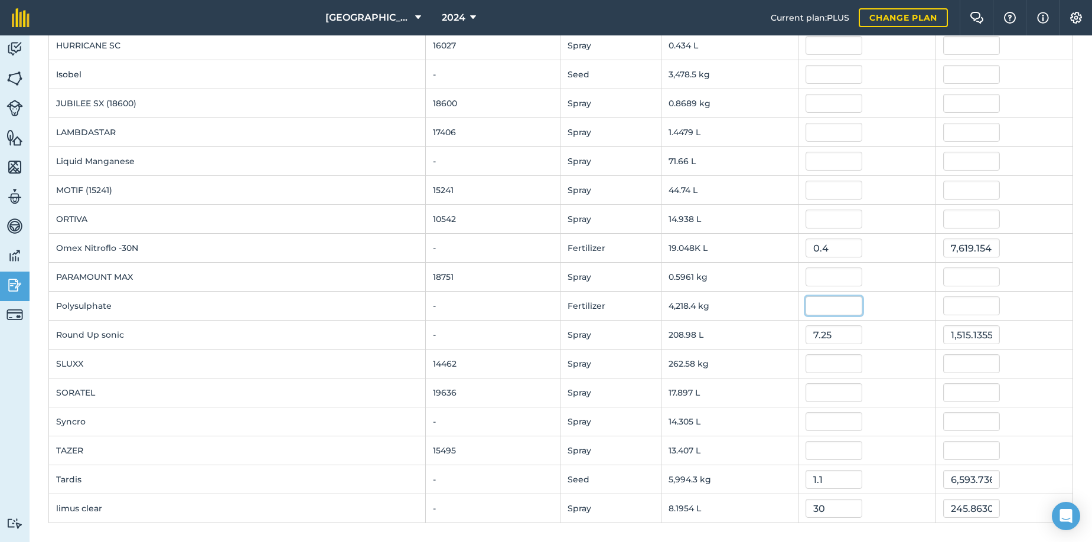
click at [806, 307] on input "text" at bounding box center [834, 306] width 57 height 19
type input "0.21"
type input "885.87387"
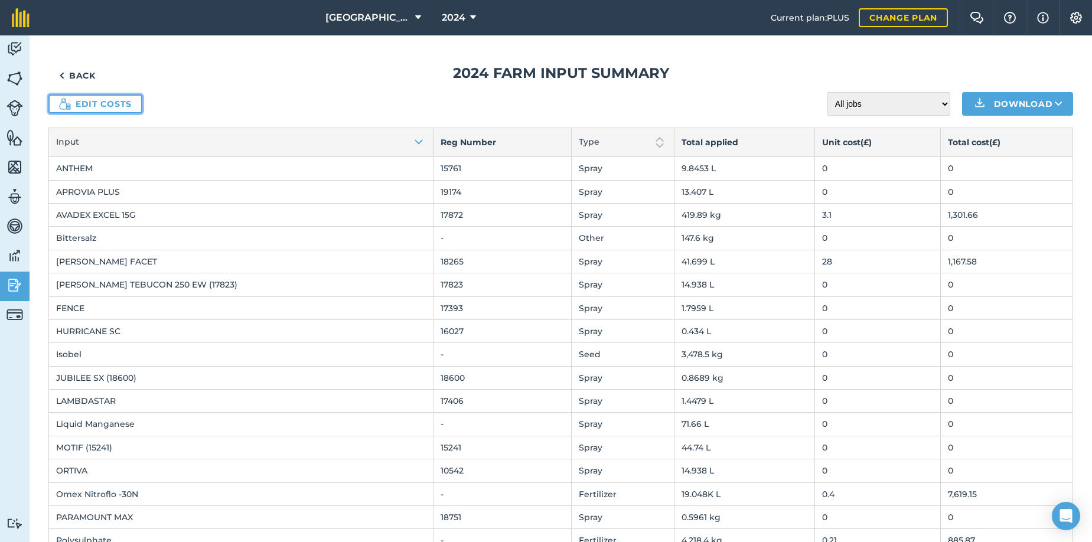
click at [125, 108] on link "Edit costs" at bounding box center [95, 104] width 94 height 19
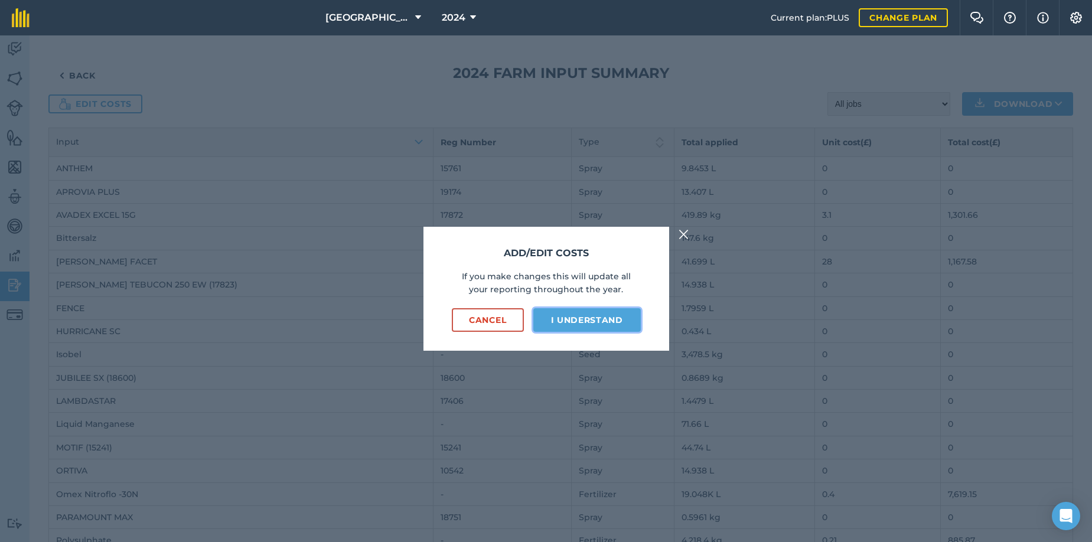
click at [604, 322] on button "I understand" at bounding box center [588, 320] width 108 height 24
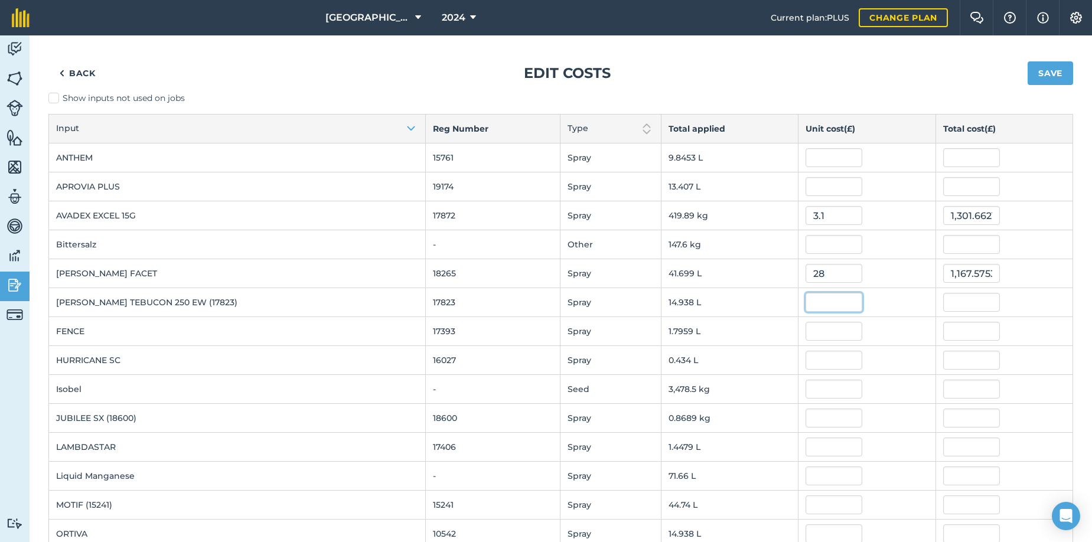
click at [806, 302] on input "text" at bounding box center [834, 302] width 57 height 19
type input "7.7"
click at [1028, 61] on button "Save" at bounding box center [1050, 73] width 45 height 24
type input "115.02363950000002"
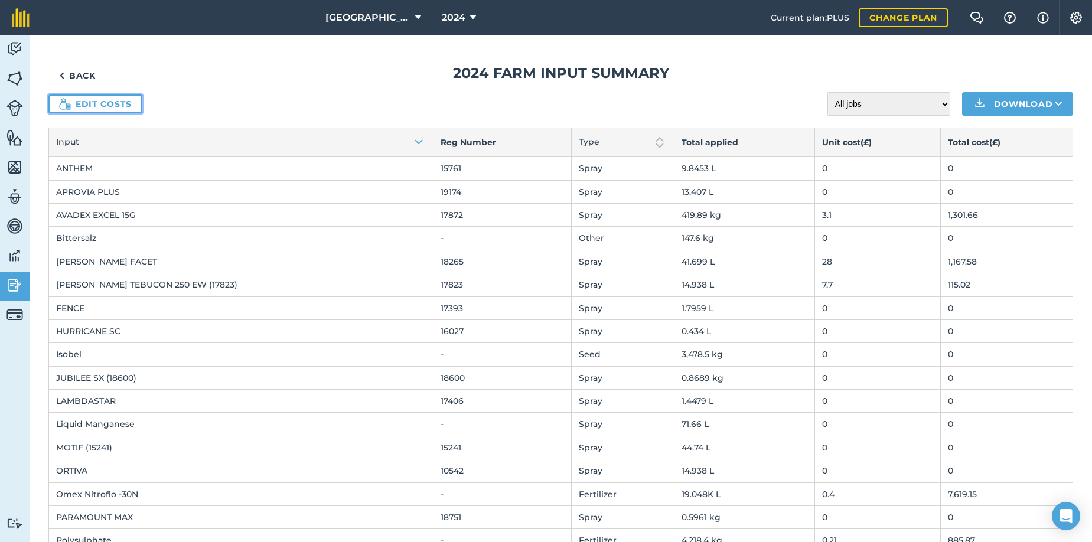
click at [80, 102] on link "Edit costs" at bounding box center [95, 104] width 94 height 19
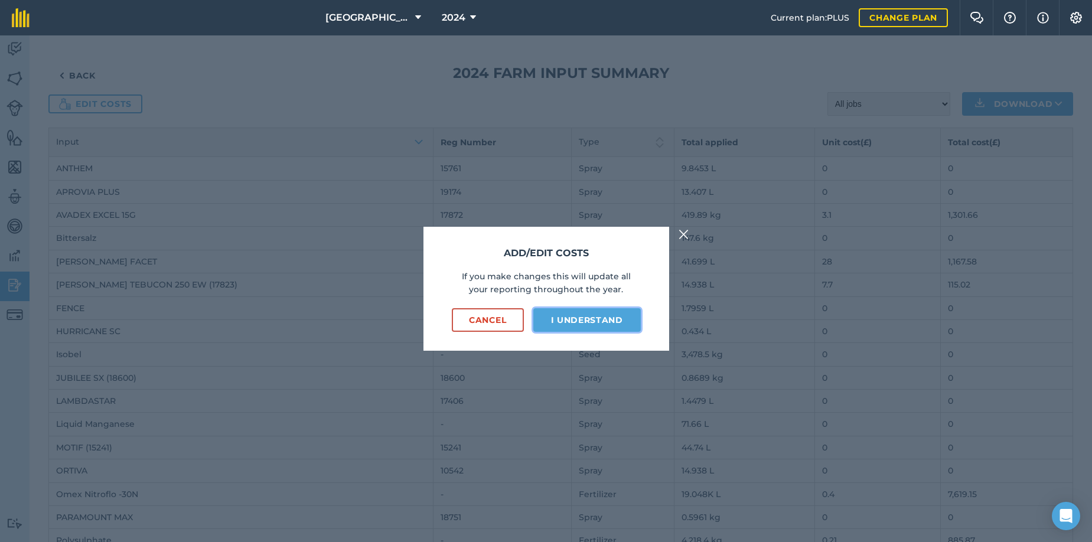
click at [568, 319] on button "I understand" at bounding box center [588, 320] width 108 height 24
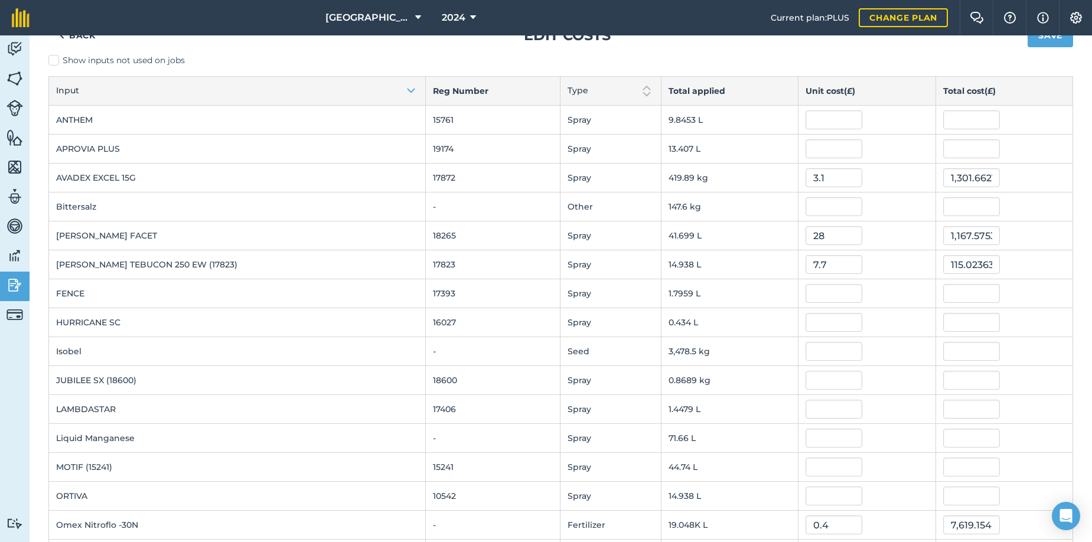
scroll to position [59, 0]
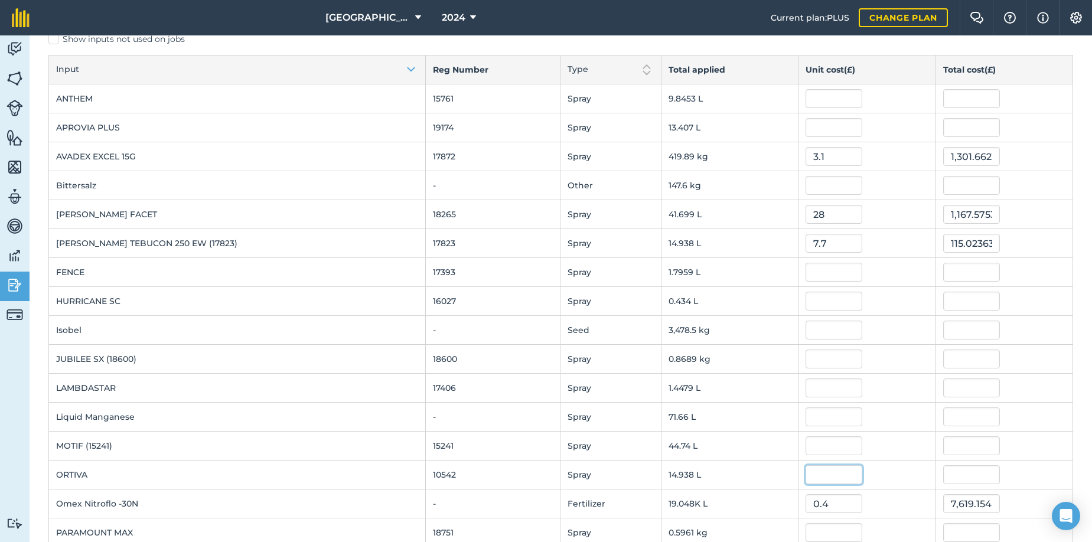
click at [806, 476] on input "text" at bounding box center [834, 475] width 57 height 19
type input "13.7"
click at [1028, 2] on button "Save" at bounding box center [1050, 14] width 45 height 24
type input "204.6524495"
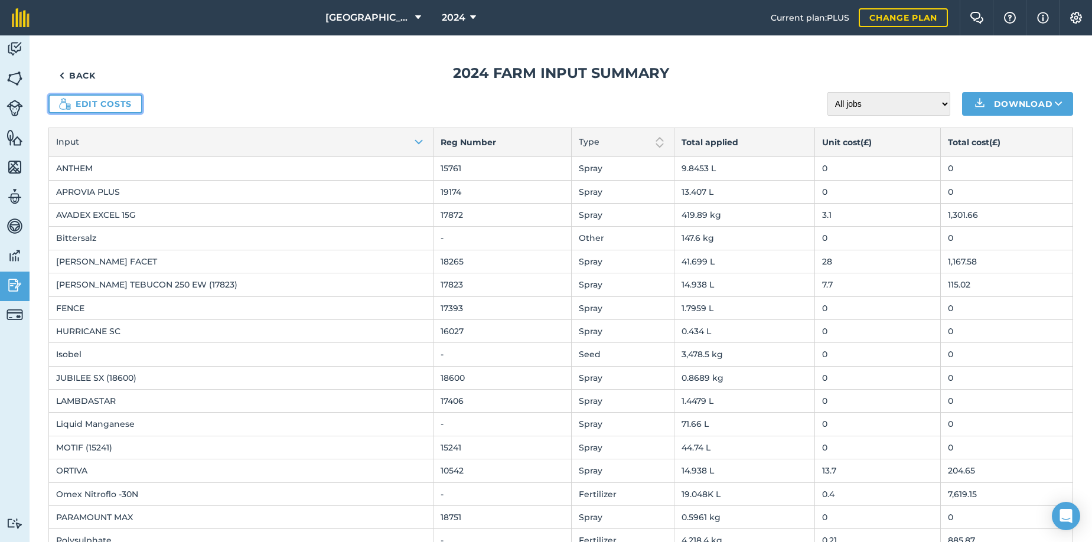
click at [89, 103] on link "Edit costs" at bounding box center [95, 104] width 94 height 19
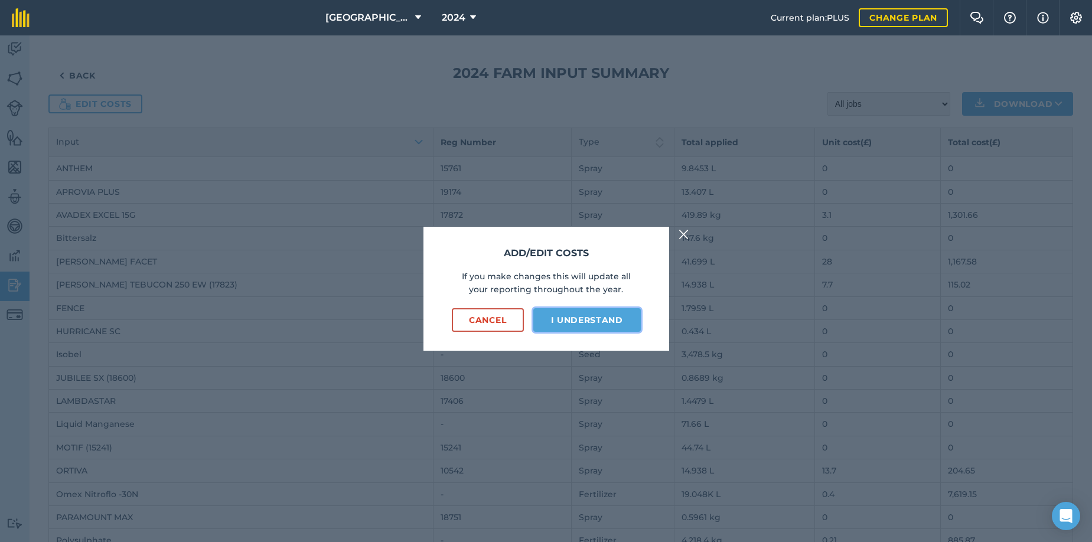
click at [542, 324] on button "I understand" at bounding box center [588, 320] width 108 height 24
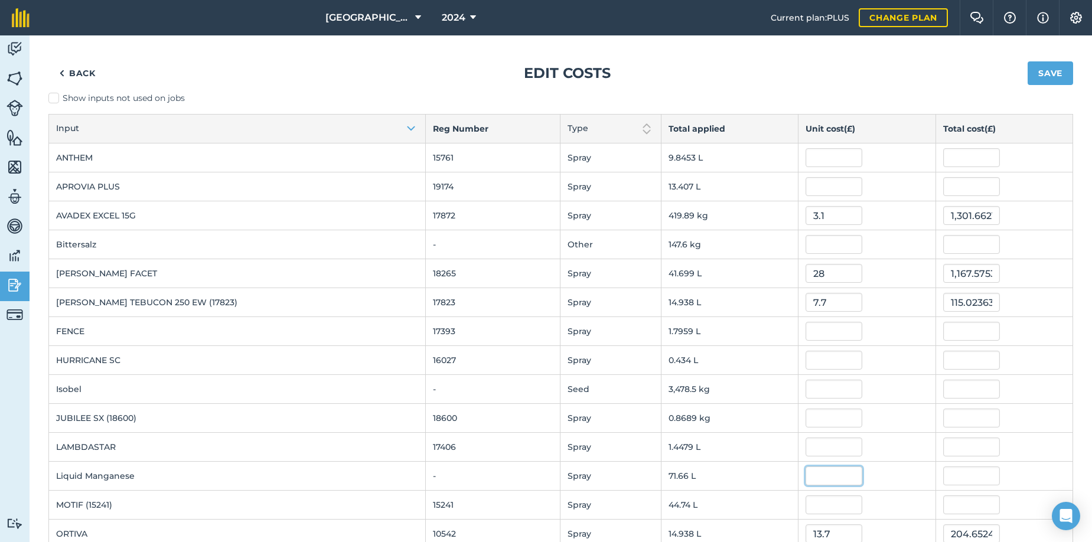
click at [817, 476] on input "text" at bounding box center [834, 476] width 57 height 19
type input "1.15"
click at [1028, 61] on button "Save" at bounding box center [1050, 73] width 45 height 24
type input "82.40848249999999"
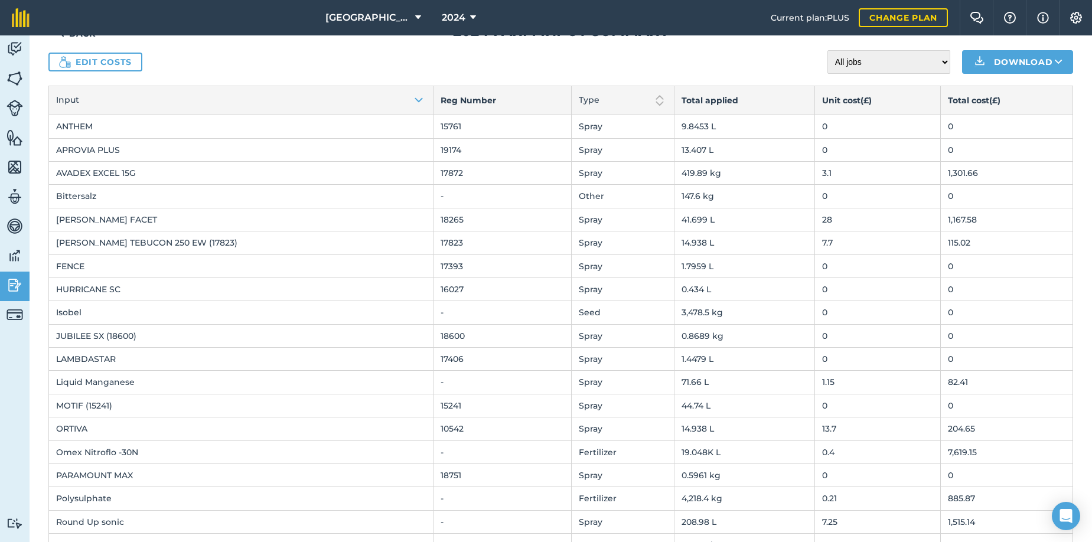
scroll to position [15, 0]
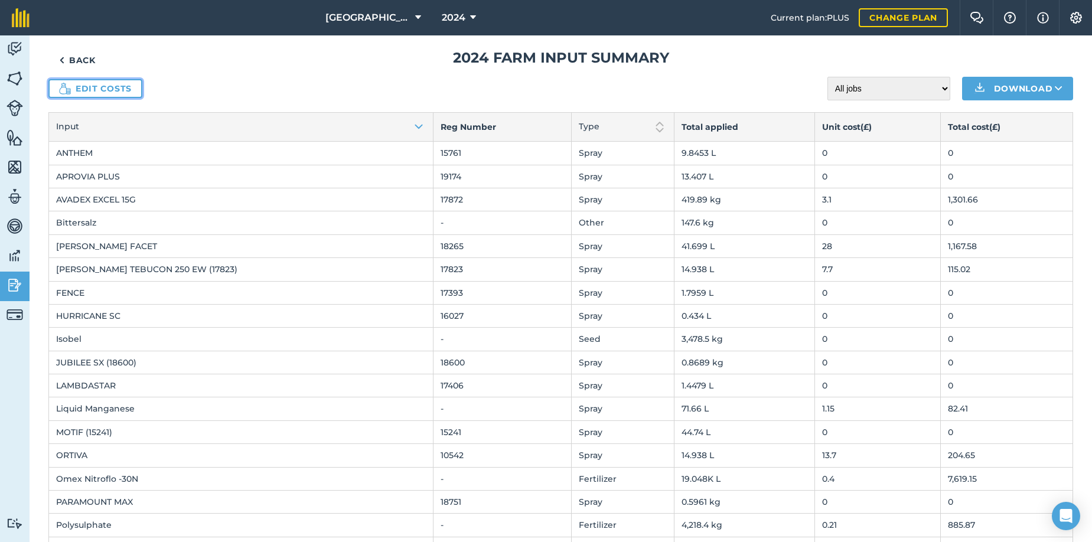
click at [77, 83] on link "Edit costs" at bounding box center [95, 88] width 94 height 19
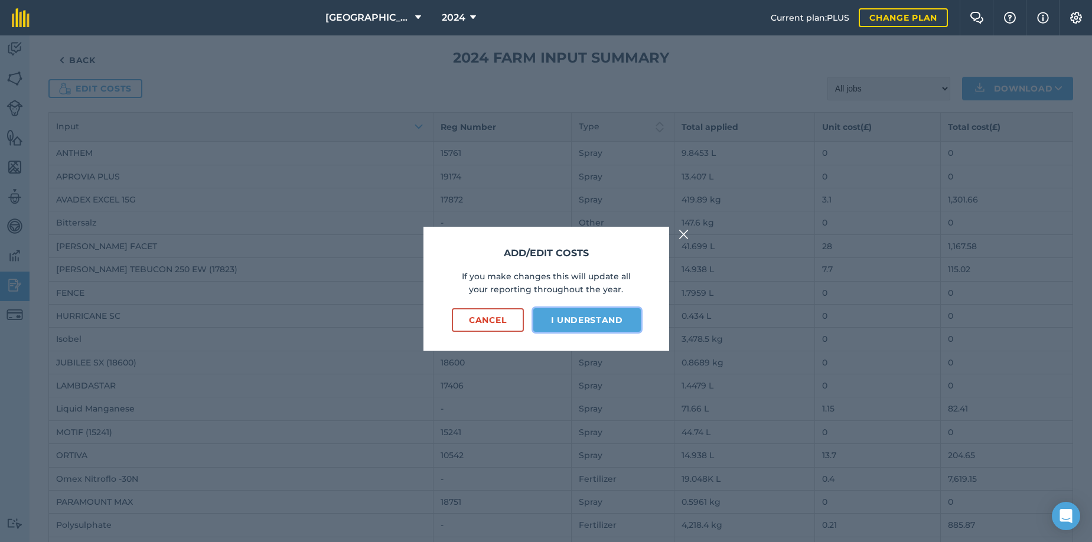
click at [572, 322] on button "I understand" at bounding box center [588, 320] width 108 height 24
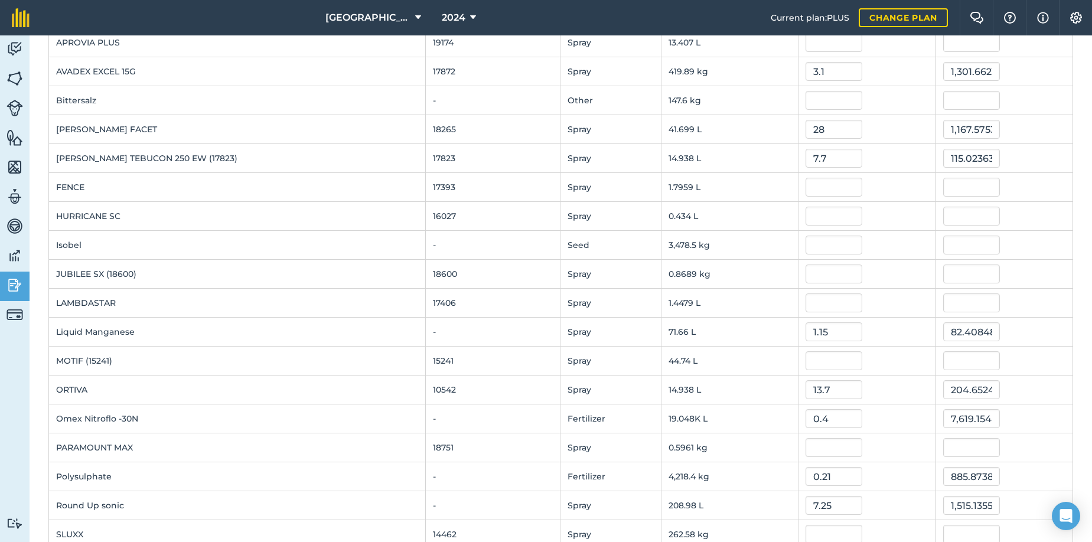
scroll to position [177, 0]
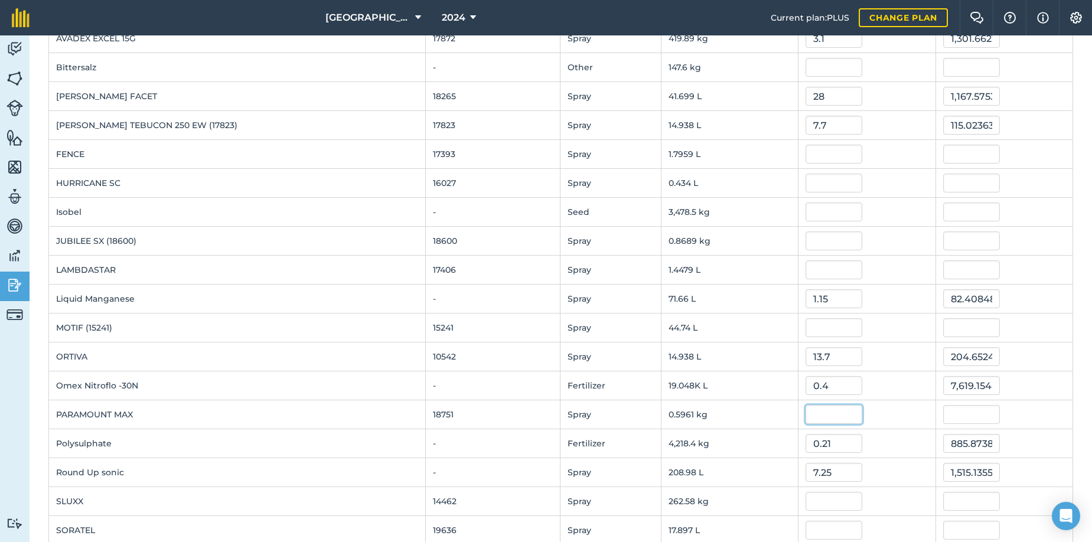
click at [807, 414] on input "text" at bounding box center [834, 414] width 57 height 19
type input "0.51"
type input "0.30402378570000005"
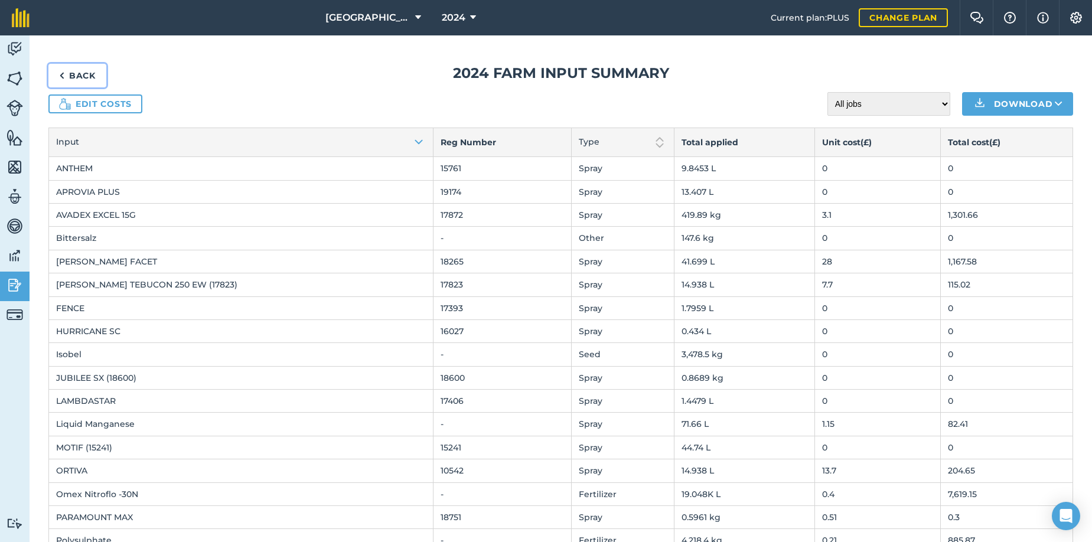
click at [62, 77] on img at bounding box center [61, 76] width 5 height 14
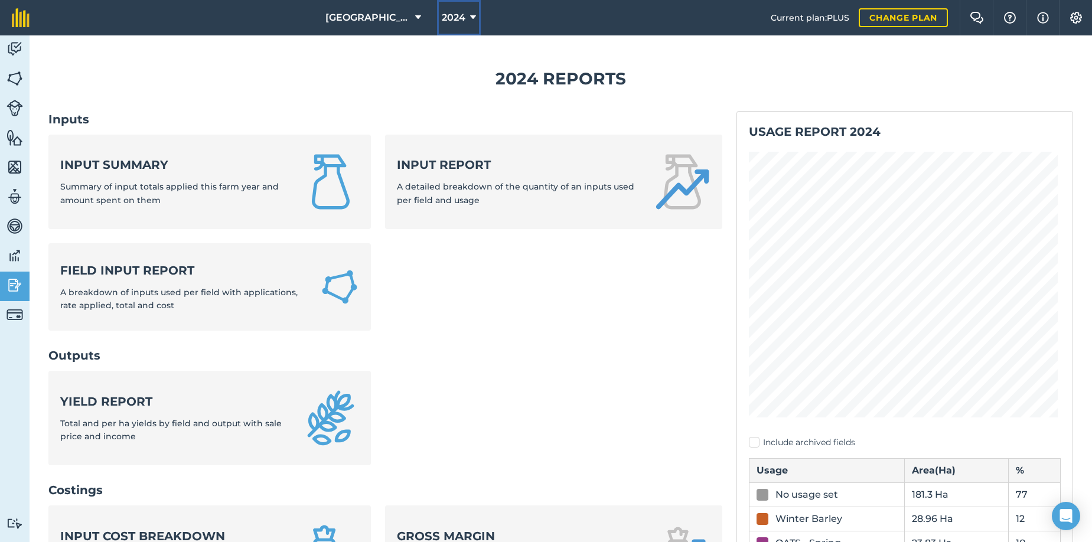
click at [446, 19] on span "2024" at bounding box center [454, 18] width 24 height 14
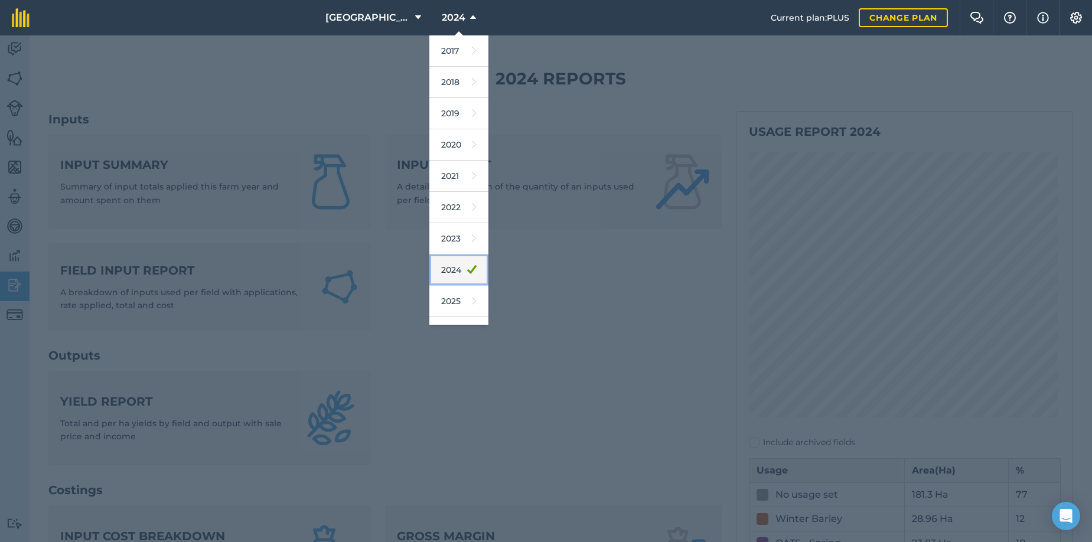
click at [440, 268] on link "2024" at bounding box center [459, 270] width 59 height 31
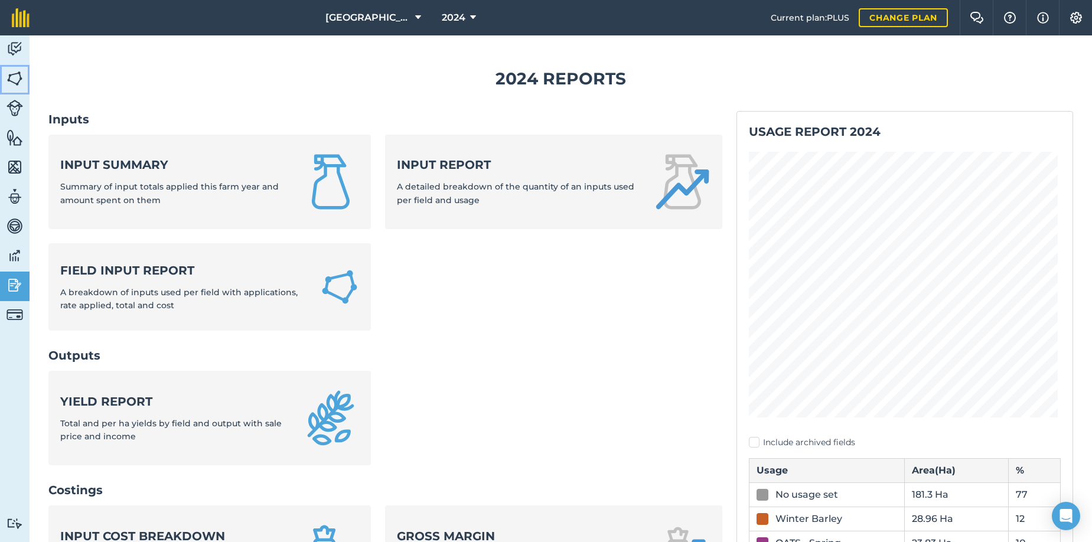
click at [15, 82] on img at bounding box center [14, 79] width 17 height 18
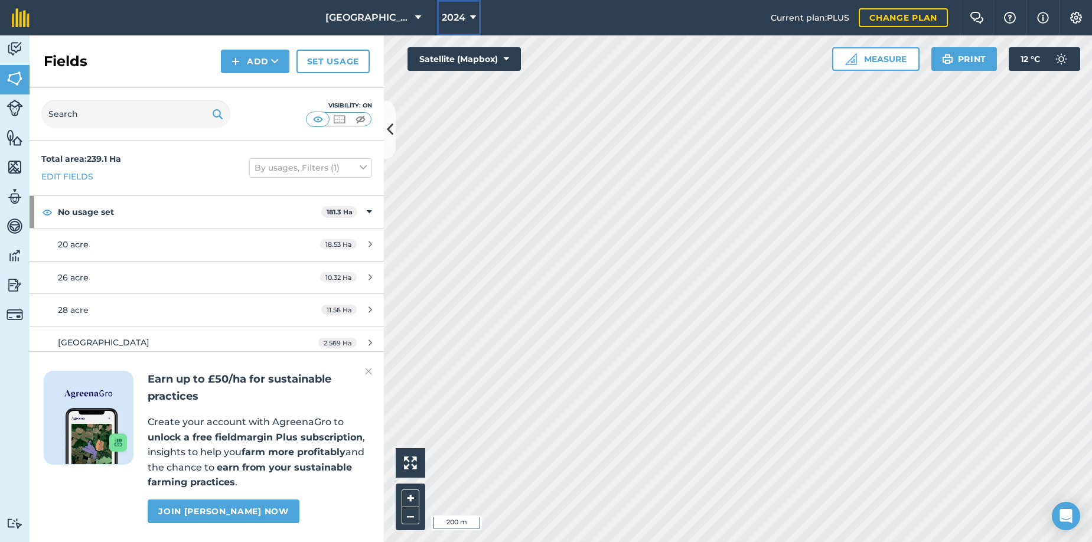
click at [470, 18] on icon at bounding box center [473, 18] width 6 height 14
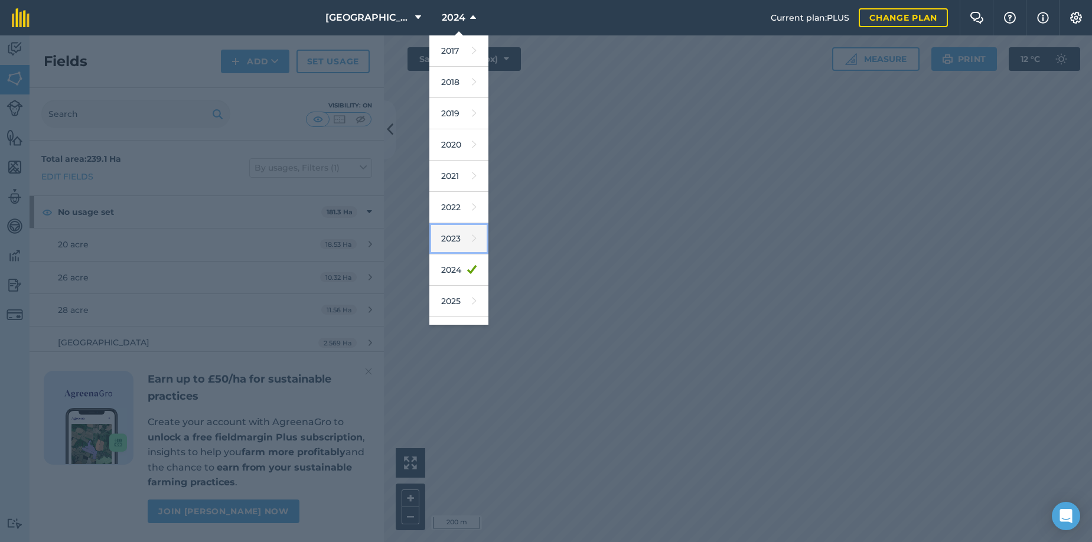
click at [441, 238] on link "2023" at bounding box center [459, 238] width 59 height 31
